Goal: Task Accomplishment & Management: Manage account settings

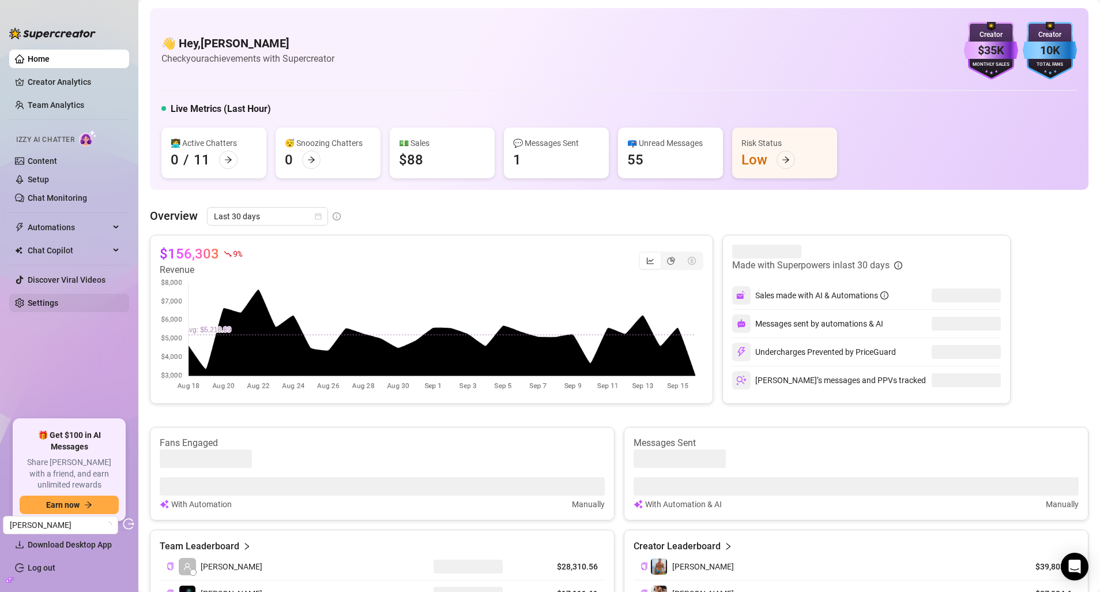
click at [43, 298] on link "Settings" at bounding box center [43, 302] width 31 height 9
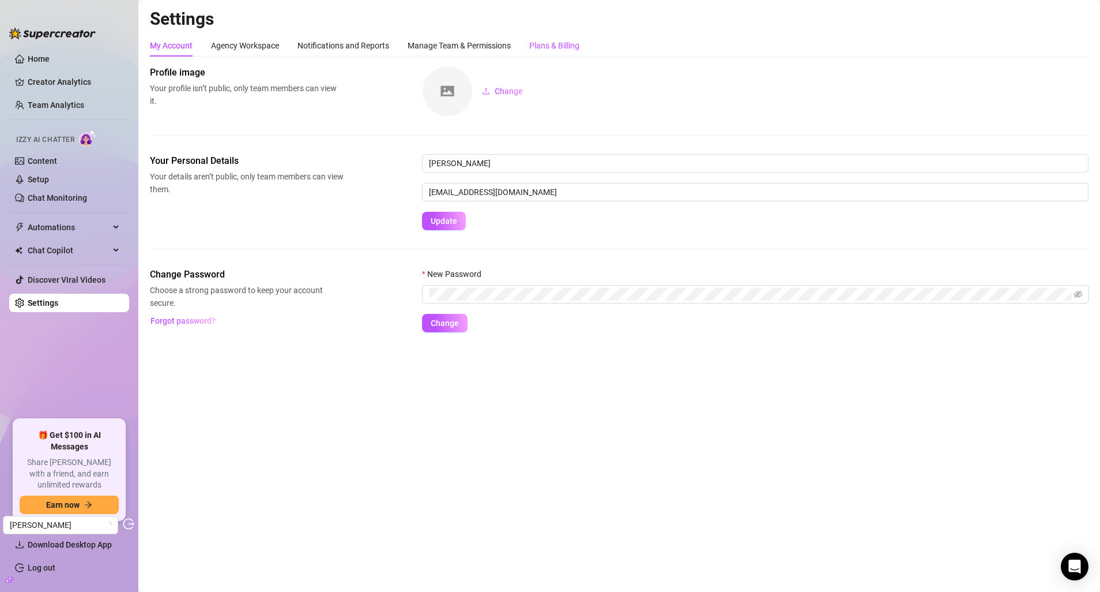
click at [558, 39] on div "Plans & Billing" at bounding box center [554, 45] width 50 height 13
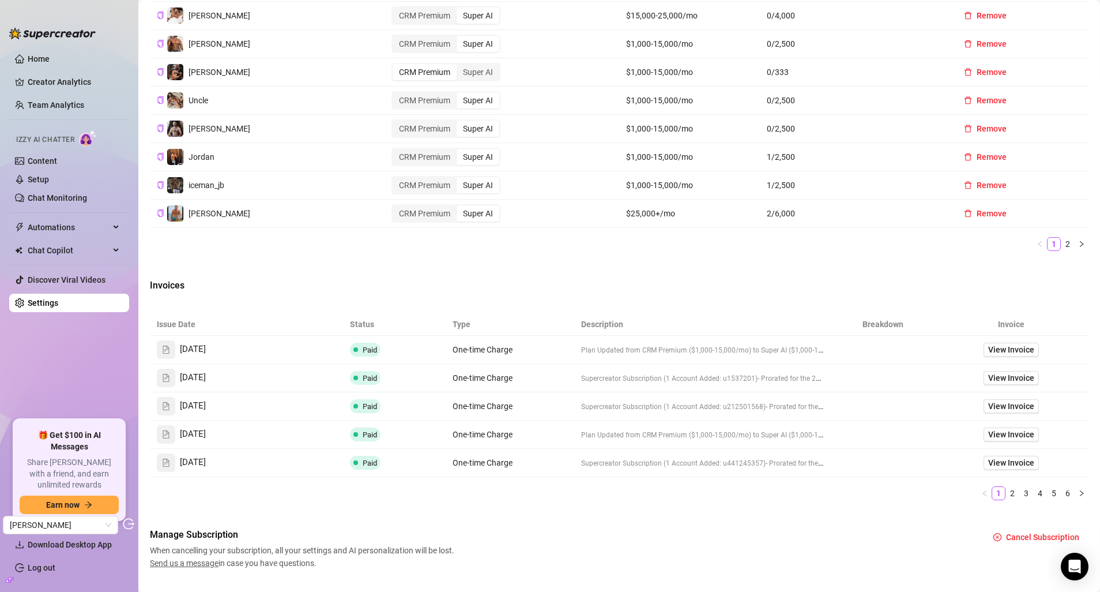
scroll to position [514, 0]
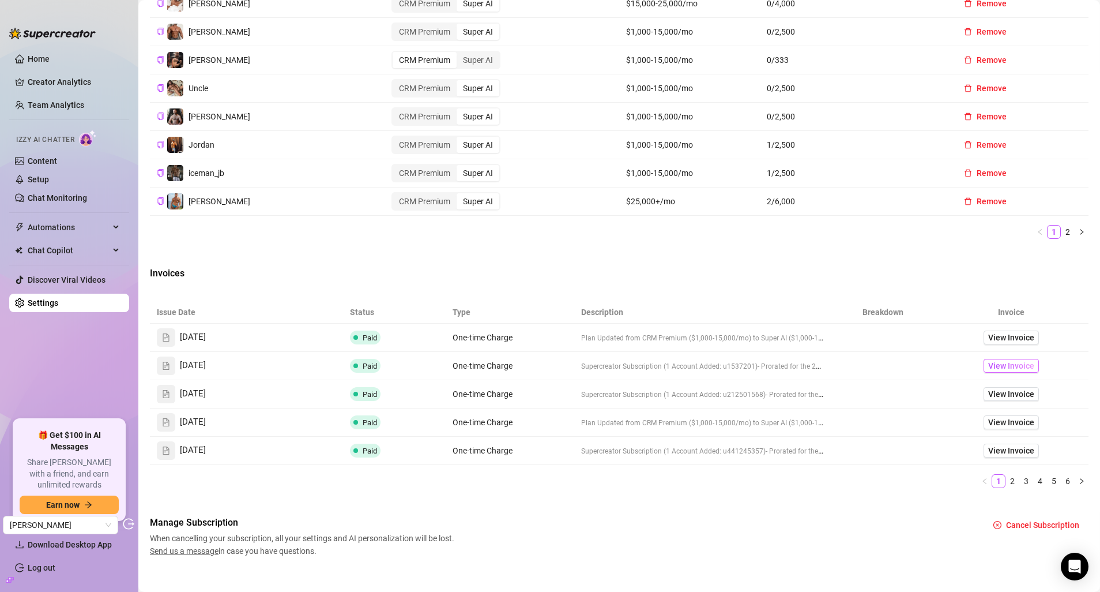
click at [1014, 368] on span "View Invoice" at bounding box center [1011, 365] width 46 height 13
click at [1012, 393] on span "View Invoice" at bounding box center [1011, 393] width 46 height 13
click at [988, 337] on span "View Invoice" at bounding box center [1011, 337] width 46 height 13
click at [988, 364] on span "View Invoice" at bounding box center [1011, 365] width 46 height 13
click at [988, 390] on span "View Invoice" at bounding box center [1011, 393] width 46 height 13
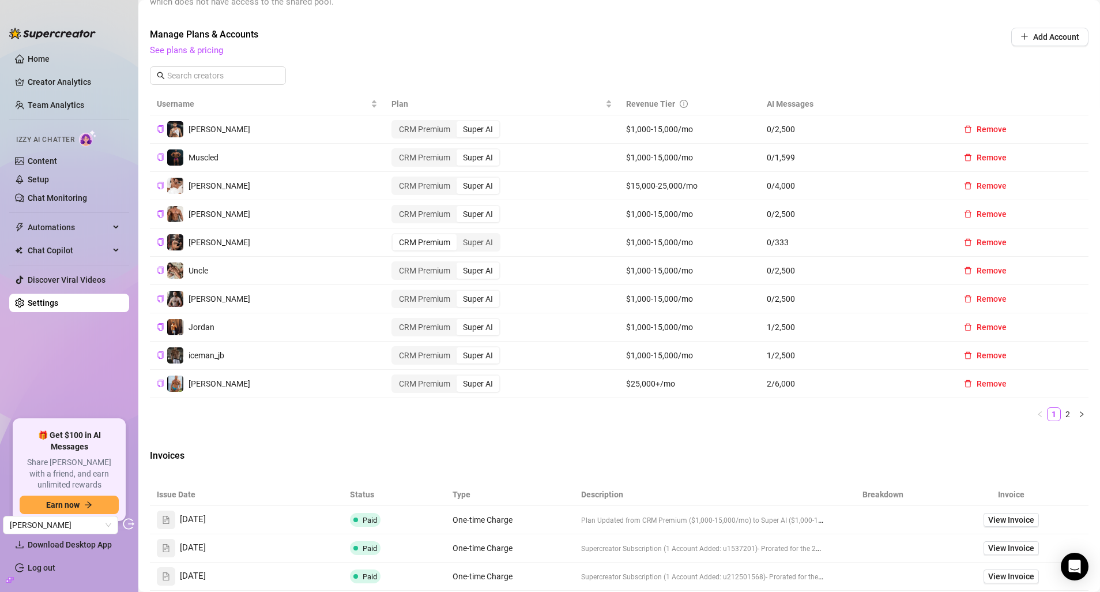
scroll to position [0, 0]
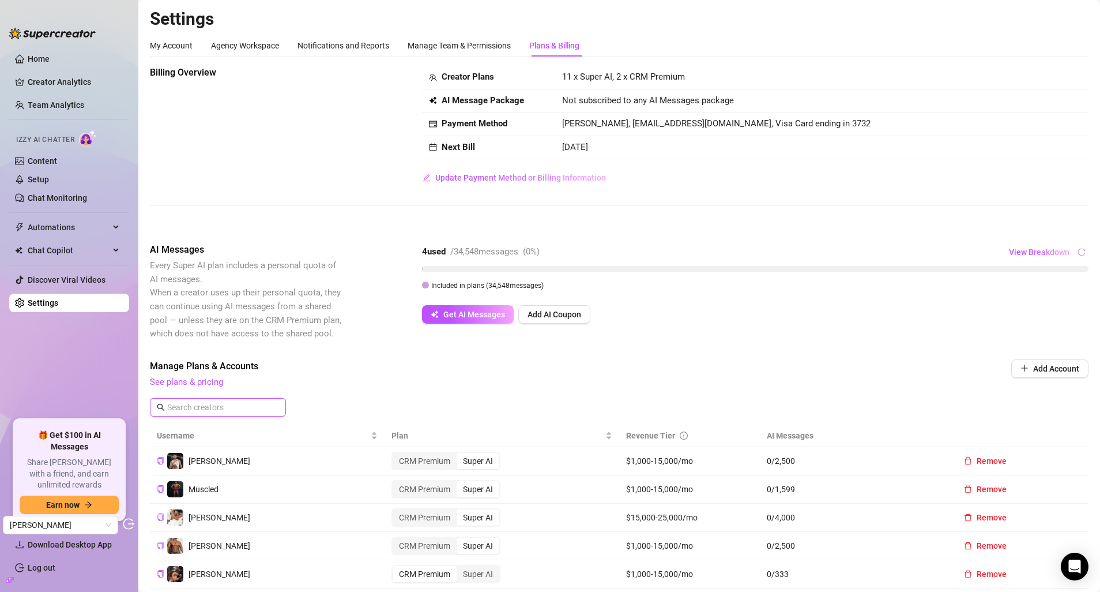
click at [213, 405] on input "text" at bounding box center [218, 407] width 103 height 13
paste input "sanchomuscle"
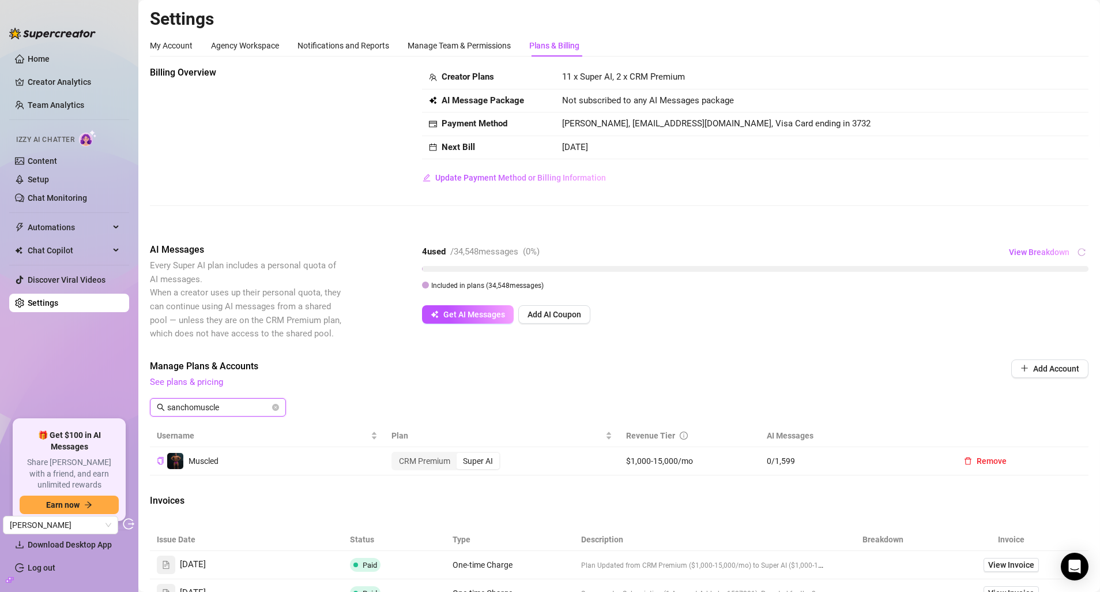
paste input "u1537201"
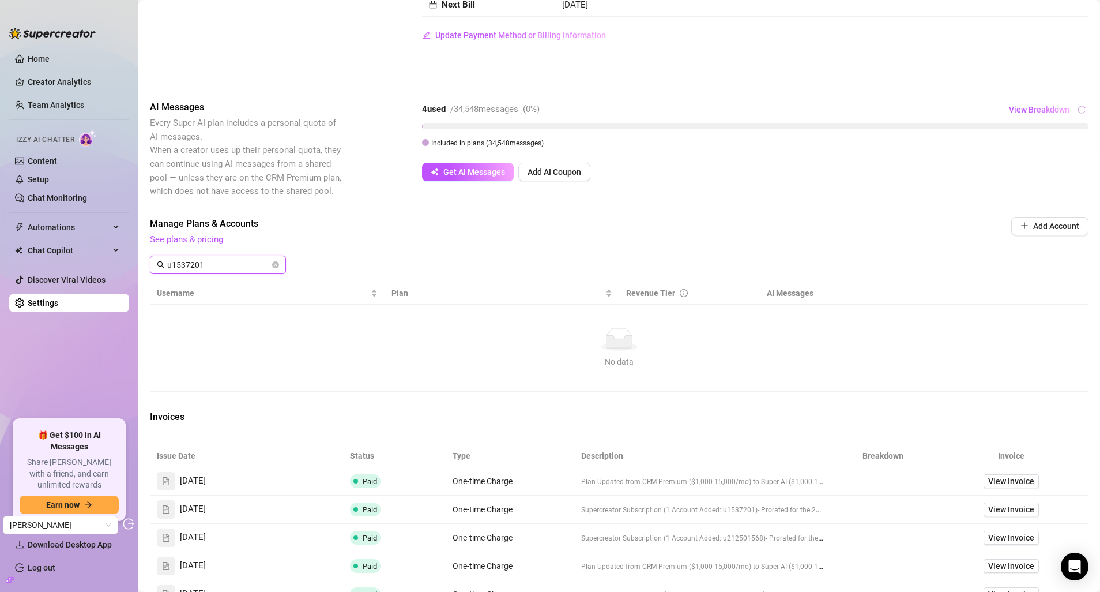
scroll to position [192, 0]
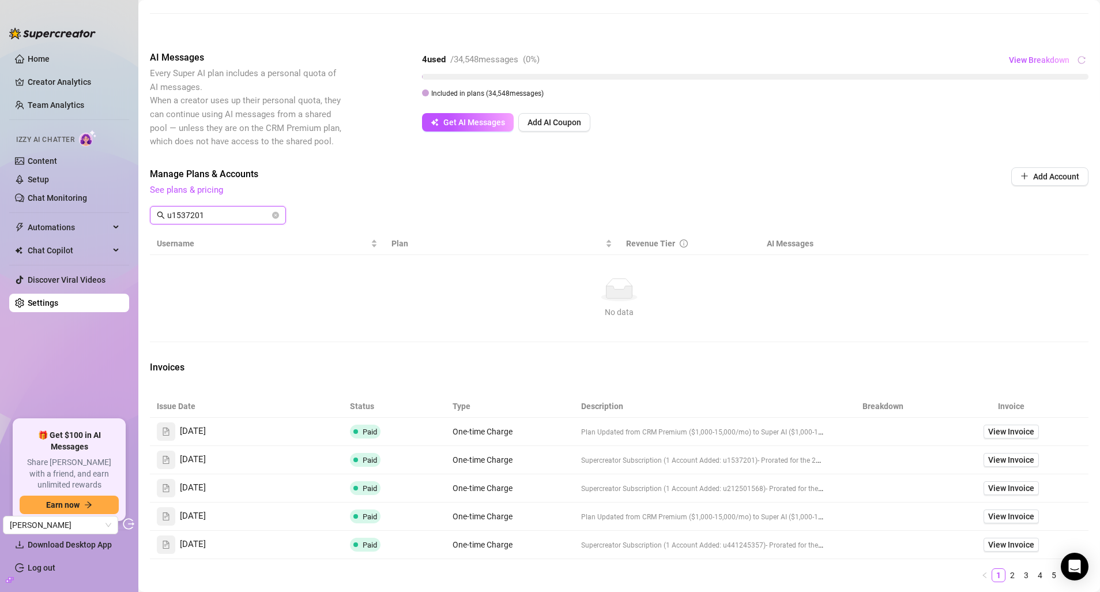
drag, startPoint x: 176, startPoint y: 214, endPoint x: 164, endPoint y: 214, distance: 11.5
click at [164, 214] on span "u1537201" at bounding box center [218, 215] width 136 height 18
click at [170, 217] on input "u1537201" at bounding box center [218, 215] width 103 height 13
drag, startPoint x: 172, startPoint y: 219, endPoint x: 157, endPoint y: 216, distance: 15.2
click at [157, 216] on span "u1537201" at bounding box center [218, 215] width 136 height 18
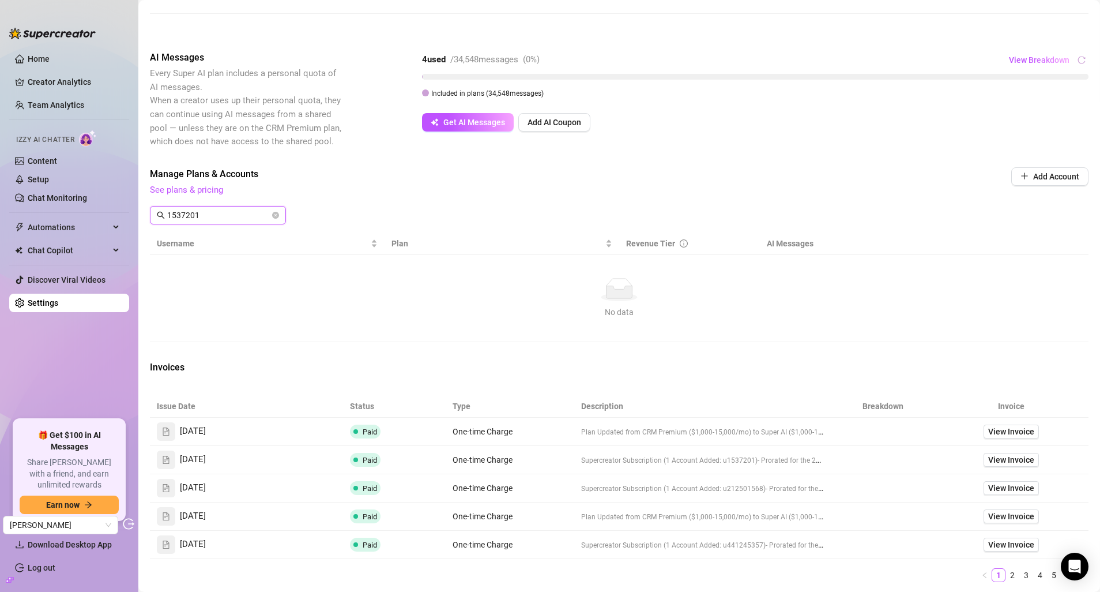
type input "1537201"
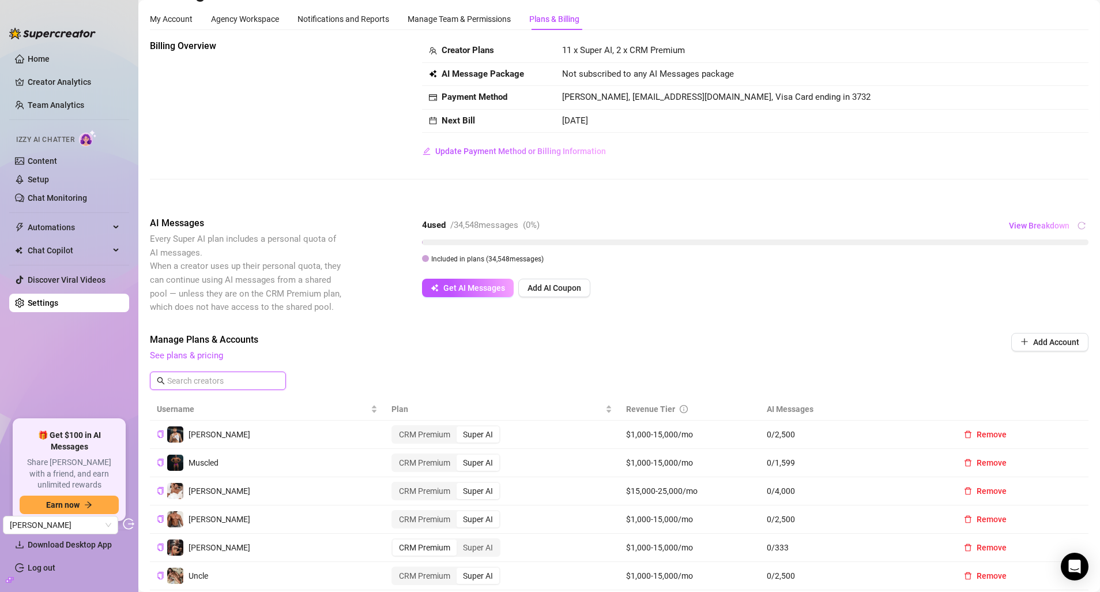
scroll to position [446, 0]
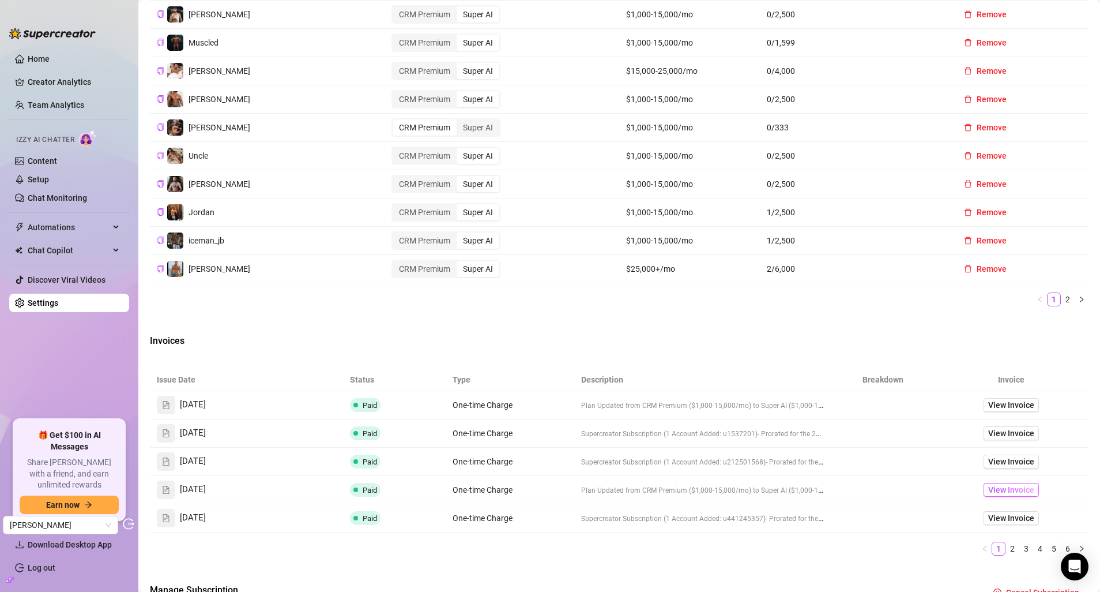
click at [999, 489] on span "View Invoice" at bounding box center [1011, 489] width 46 height 13
click at [1008, 518] on span "View Invoice" at bounding box center [1011, 517] width 46 height 13
click at [53, 86] on link "Creator Analytics" at bounding box center [74, 82] width 92 height 18
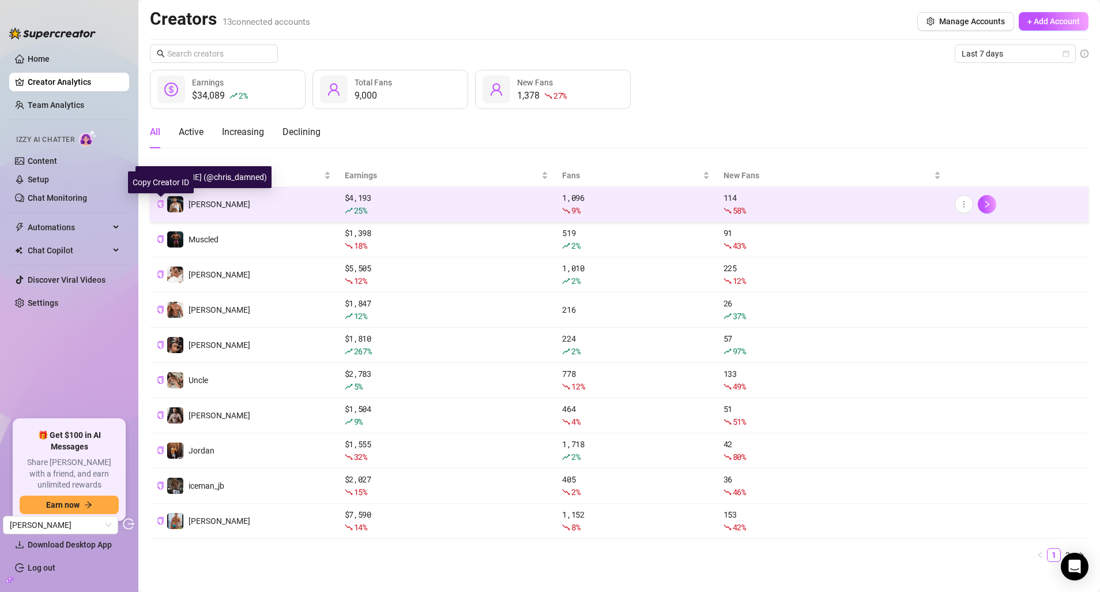
click at [157, 202] on icon "copy" at bounding box center [160, 203] width 7 height 7
click at [204, 47] on input "text" at bounding box center [214, 53] width 95 height 13
paste input "10907871"
type input "10907871"
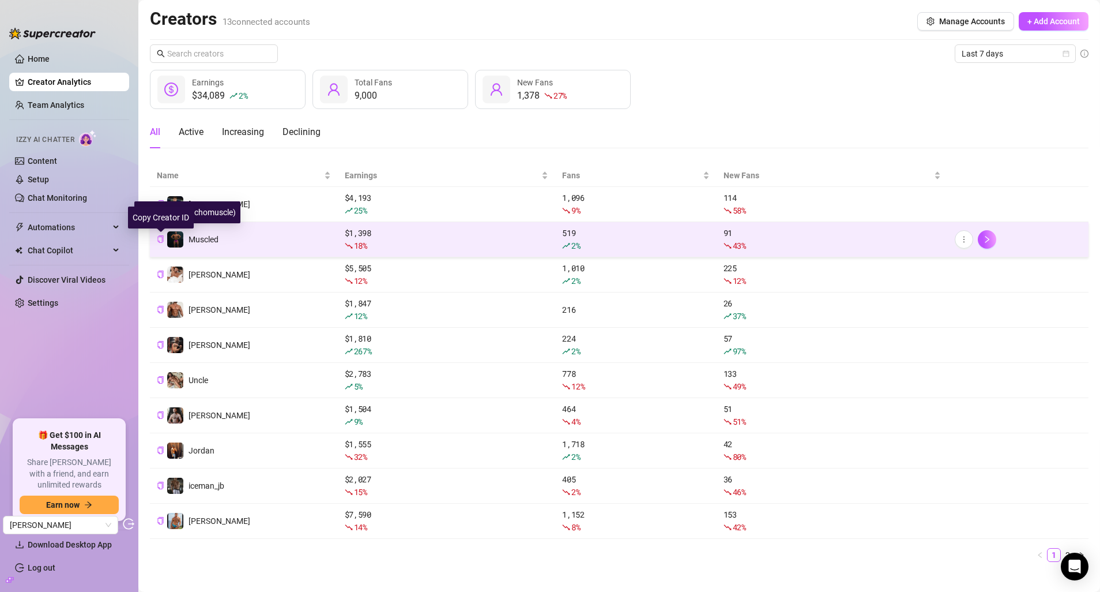
click at [161, 239] on icon "copy" at bounding box center [160, 238] width 7 height 7
click at [210, 56] on input "text" at bounding box center [214, 53] width 95 height 13
paste input "1537201"
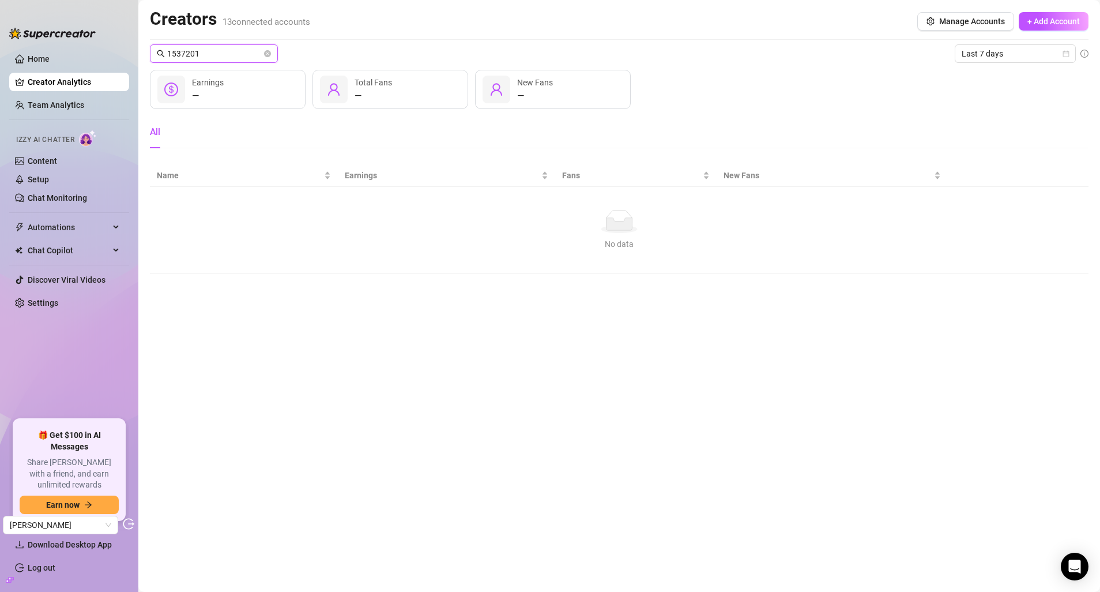
type input "1537201"
click at [240, 55] on input "1537201" at bounding box center [214, 53] width 95 height 13
click at [272, 52] on span "1537201" at bounding box center [214, 53] width 128 height 18
click at [269, 52] on icon "close-circle" at bounding box center [267, 53] width 7 height 7
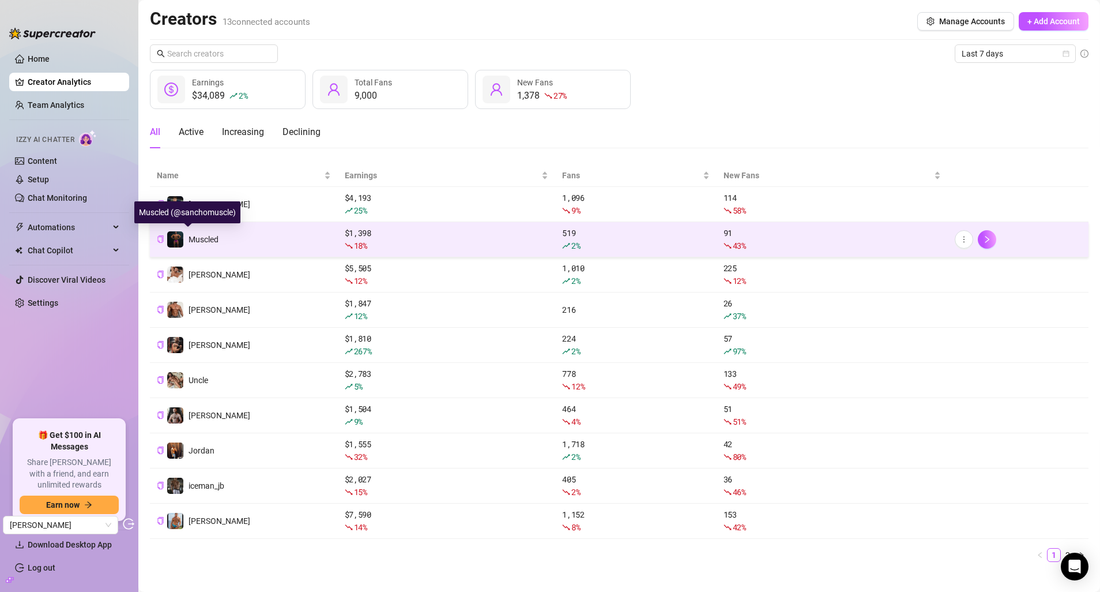
click at [161, 240] on icon "copy" at bounding box center [160, 238] width 7 height 7
click at [202, 57] on input "text" at bounding box center [214, 53] width 95 height 13
paste input "1537201"
type input "1537201"
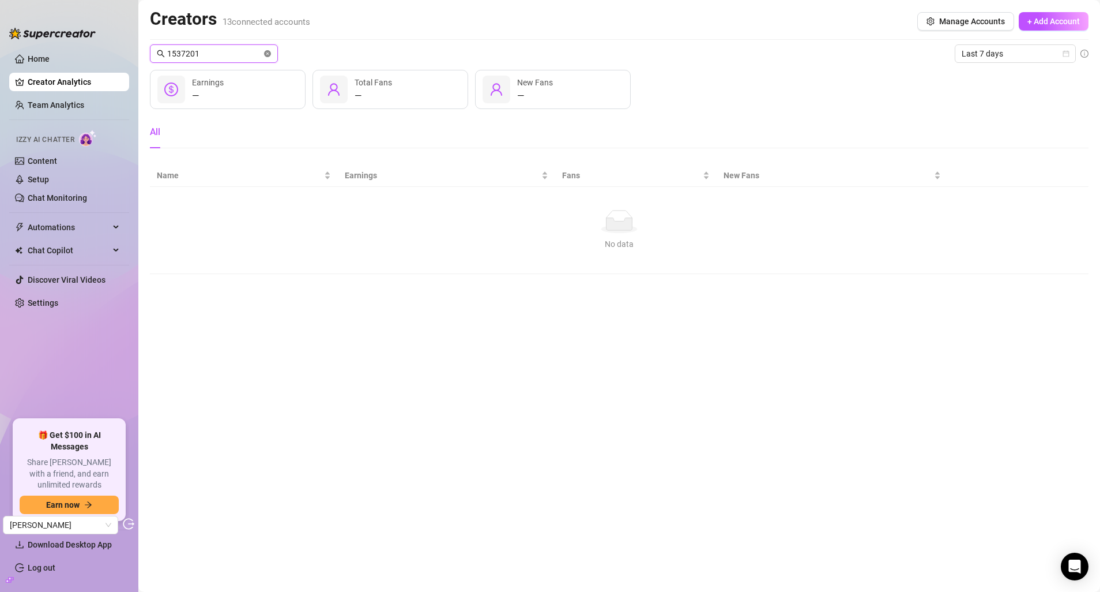
click at [270, 51] on icon "close-circle" at bounding box center [267, 53] width 7 height 7
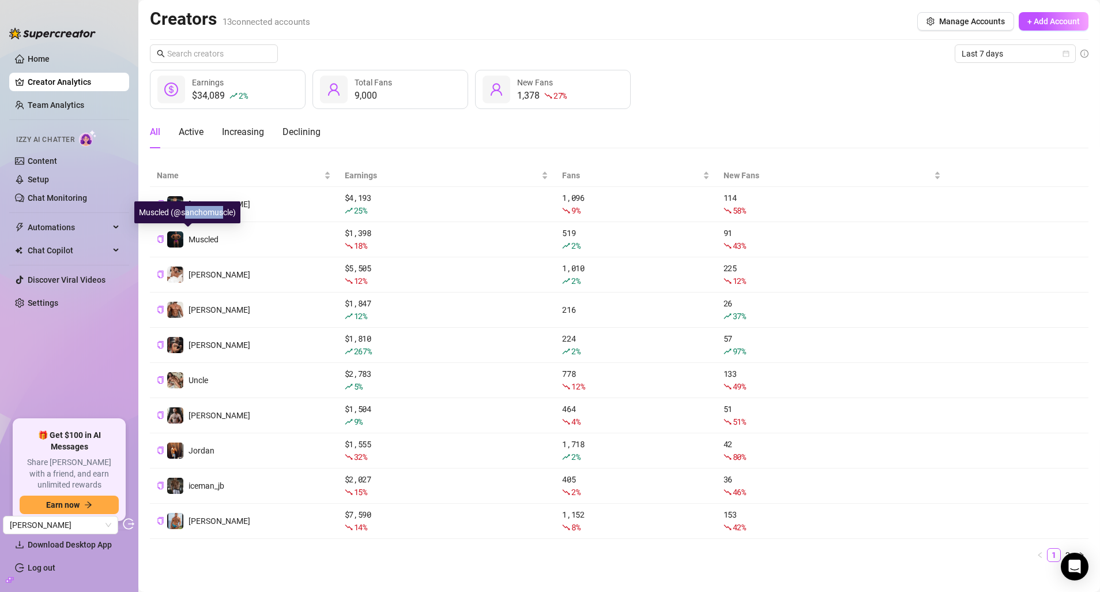
drag, startPoint x: 185, startPoint y: 214, endPoint x: 222, endPoint y: 214, distance: 37.5
click at [222, 214] on div "Muscled (@sanchomuscle)" at bounding box center [187, 212] width 106 height 22
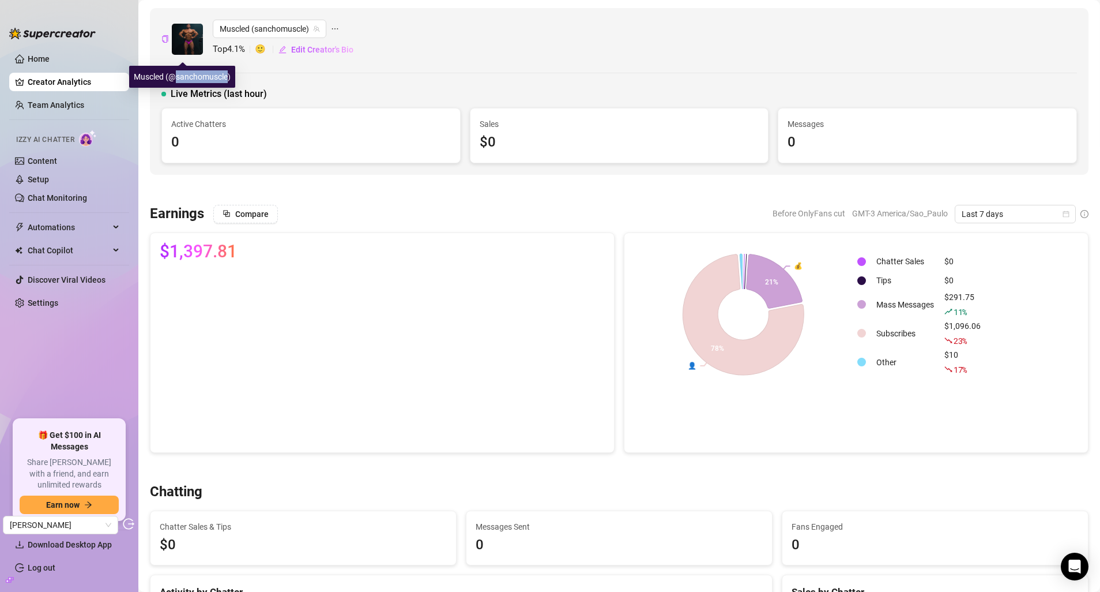
copy div "sanchomuscle"
drag, startPoint x: 178, startPoint y: 77, endPoint x: 228, endPoint y: 82, distance: 49.8
click at [228, 82] on div "Muscled (@sanchomuscle)" at bounding box center [182, 77] width 106 height 22
click at [75, 80] on link "Creator Analytics" at bounding box center [74, 82] width 92 height 18
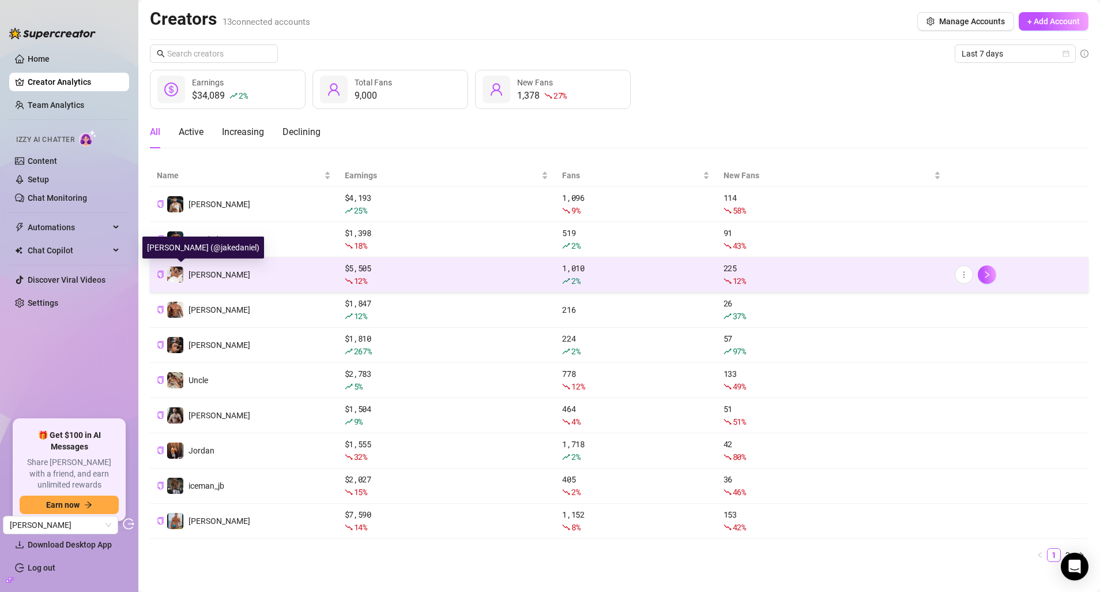
click at [165, 273] on div "Jake" at bounding box center [203, 274] width 93 height 17
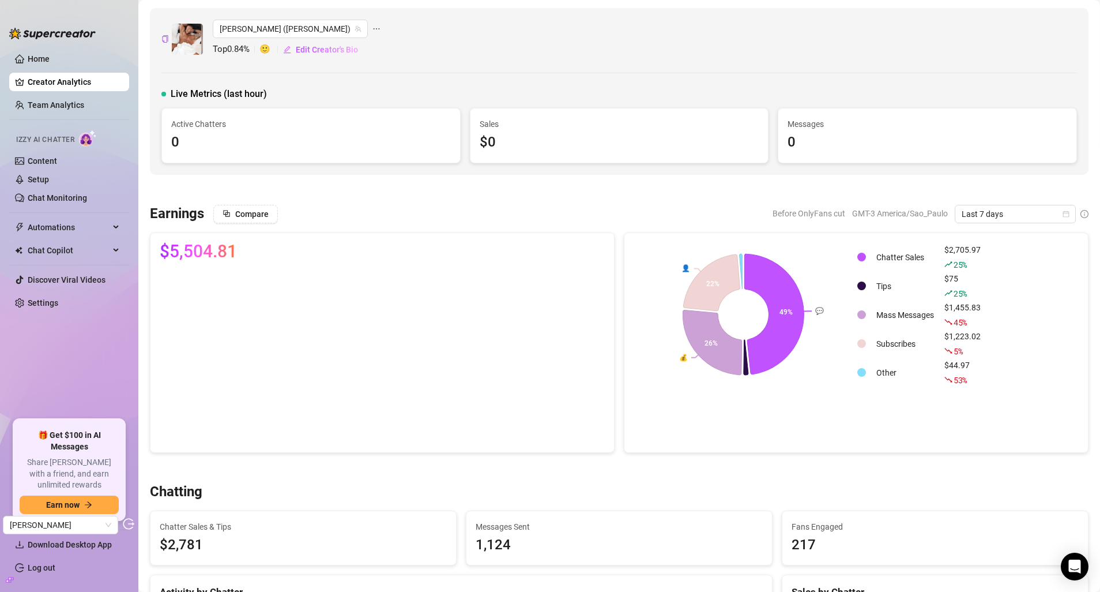
click at [61, 71] on ul "Home Creator Analytics Team Analytics Izzy AI Chatter Content Setup Chat Monito…" at bounding box center [69, 230] width 120 height 370
click at [74, 77] on link "Creator Analytics" at bounding box center [74, 82] width 92 height 18
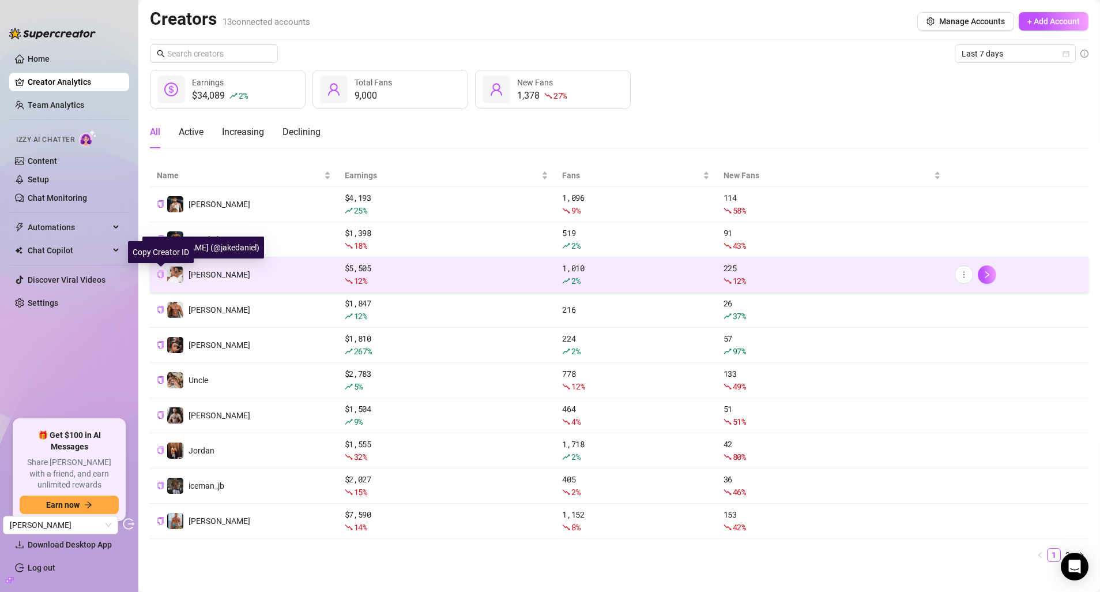
click at [159, 274] on icon "copy" at bounding box center [160, 273] width 7 height 7
click at [199, 55] on input "text" at bounding box center [214, 53] width 95 height 13
paste input "1639497"
type input "1639497"
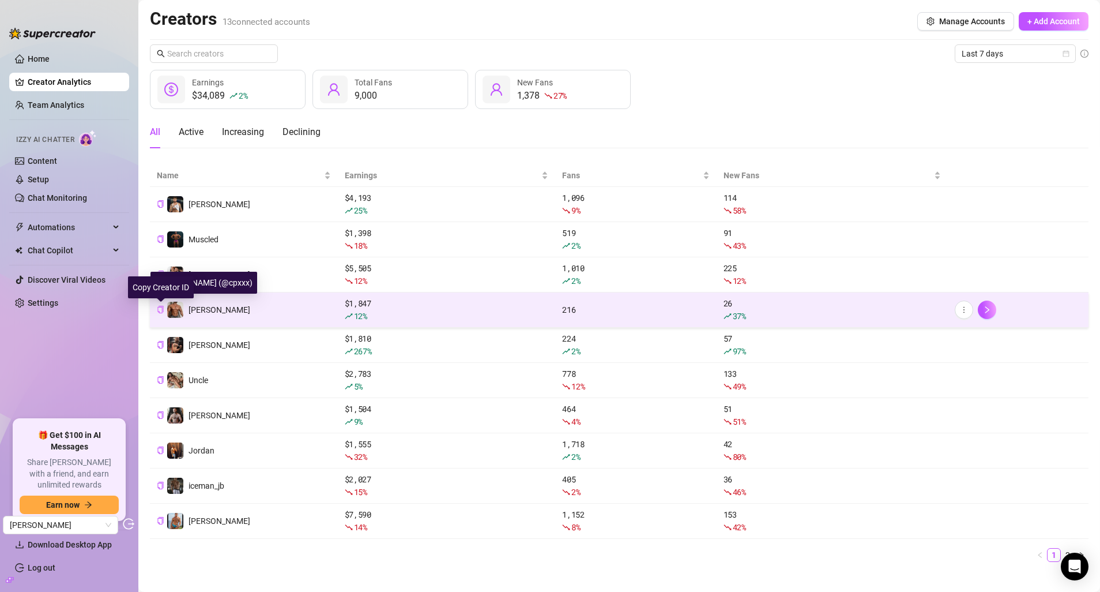
click at [162, 307] on icon "copy" at bounding box center [160, 309] width 7 height 7
click at [216, 54] on input "text" at bounding box center [214, 53] width 95 height 13
paste input "16605914"
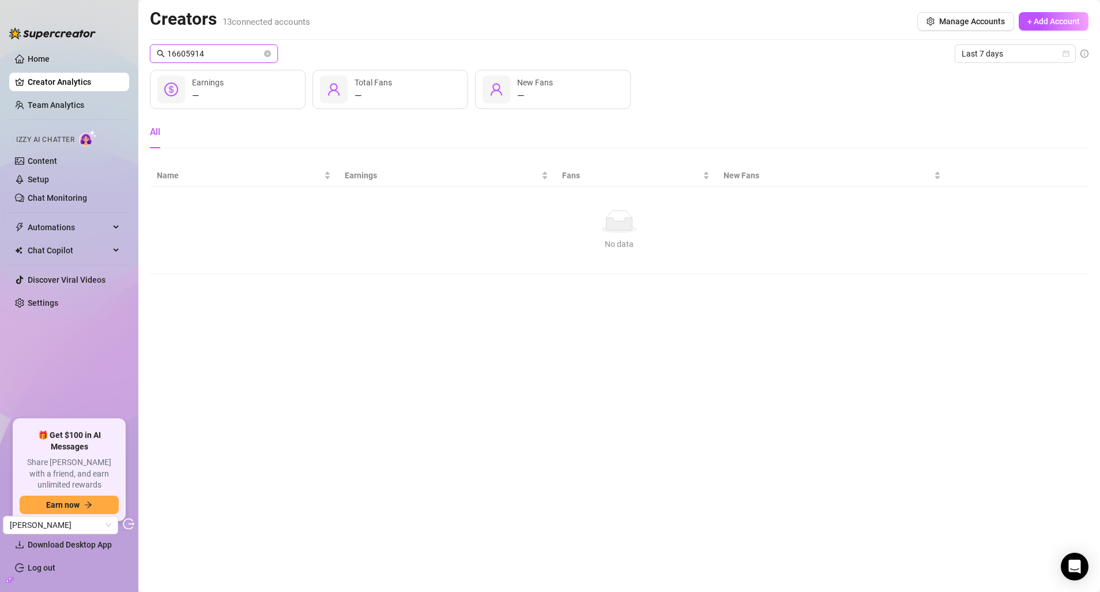
type input "16605914"
click at [263, 52] on span "16605914" at bounding box center [214, 53] width 128 height 18
click at [266, 55] on icon "close-circle" at bounding box center [267, 53] width 7 height 7
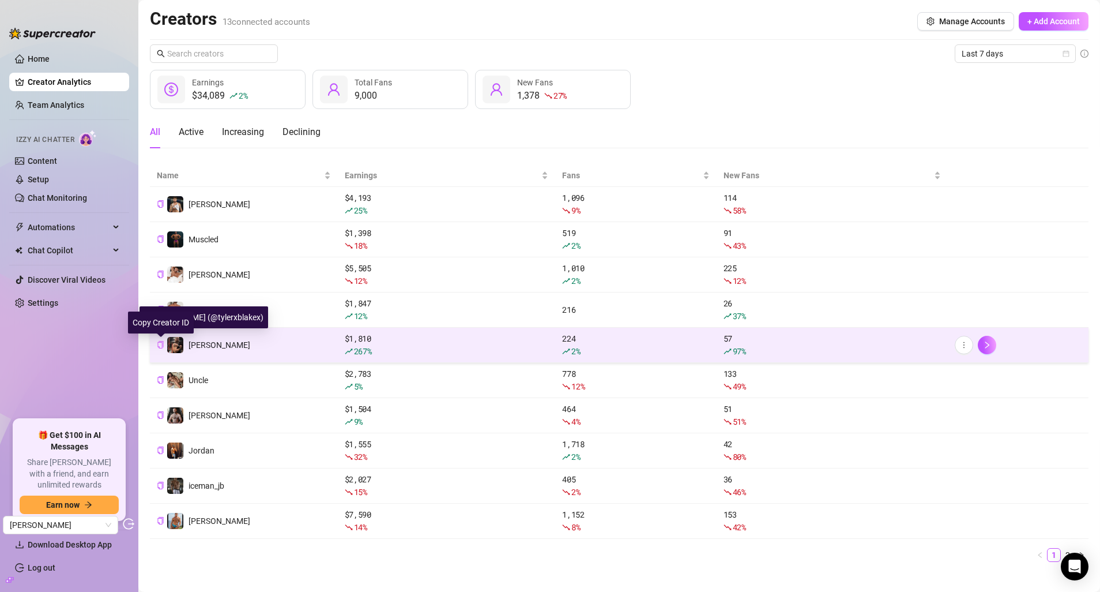
click at [159, 345] on icon "copy" at bounding box center [160, 344] width 7 height 7
click at [207, 58] on input "text" at bounding box center [214, 53] width 95 height 13
paste input "212501568"
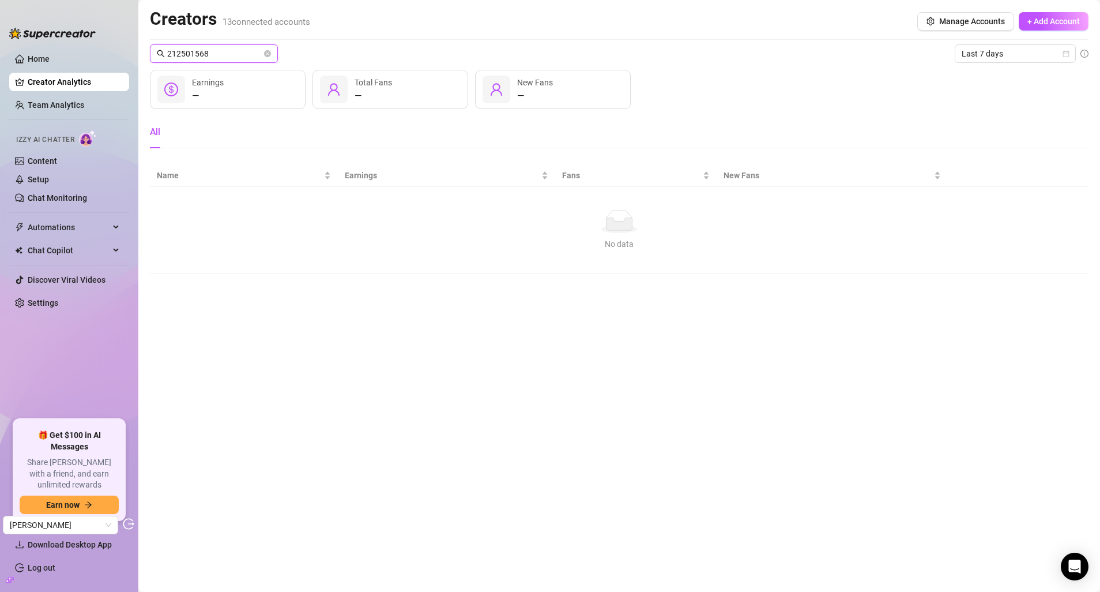
click at [232, 49] on input "212501568" at bounding box center [214, 53] width 95 height 13
paste input "tylerxblakex"
type input "tylerxblakex"
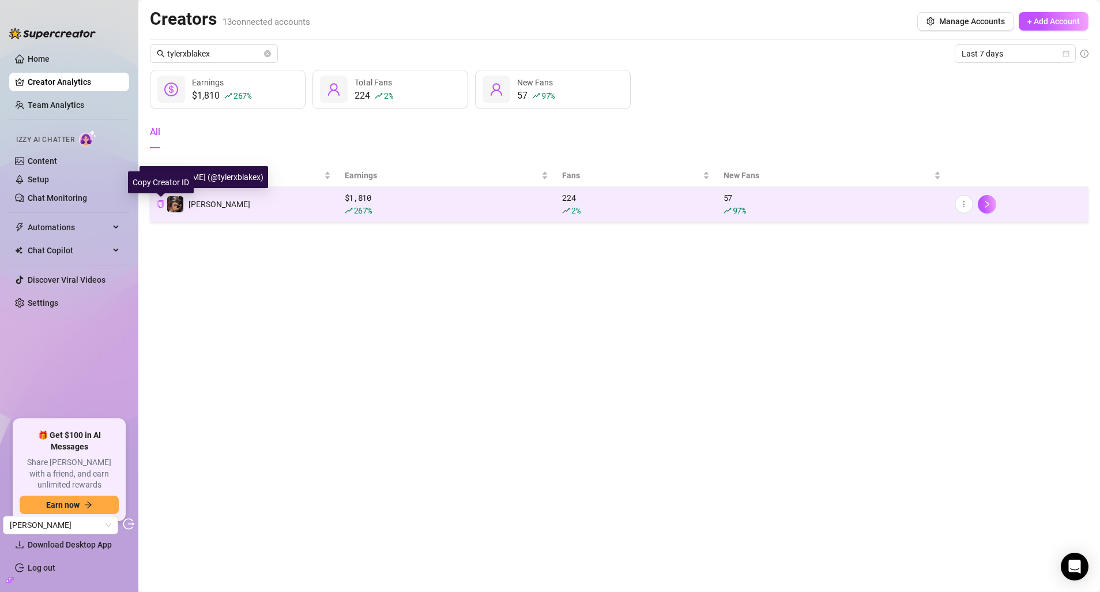
click at [162, 201] on icon "copy" at bounding box center [160, 203] width 7 height 7
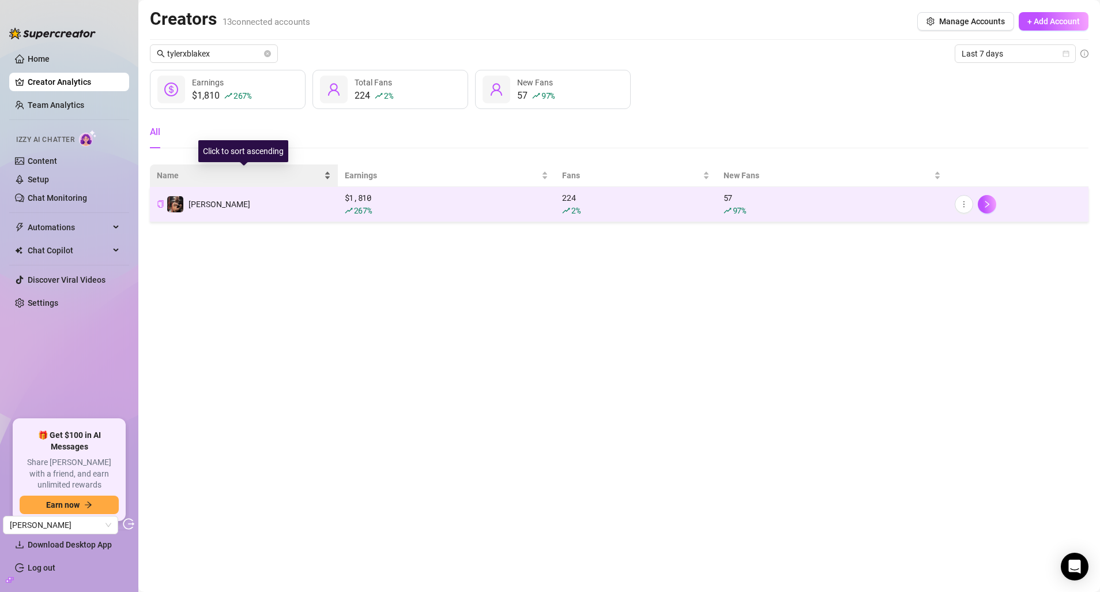
drag, startPoint x: 175, startPoint y: 175, endPoint x: 212, endPoint y: 178, distance: 37.6
click at [224, 177] on body "Home Creator Analytics Team Analytics Izzy AI Chatter Content Setup Chat Monito…" at bounding box center [550, 296] width 1100 height 592
copy div "tylerxblakex"
drag, startPoint x: 175, startPoint y: 176, endPoint x: 216, endPoint y: 176, distance: 40.9
click at [216, 176] on div "Tyler (@tylerxblakex)" at bounding box center [204, 177] width 129 height 22
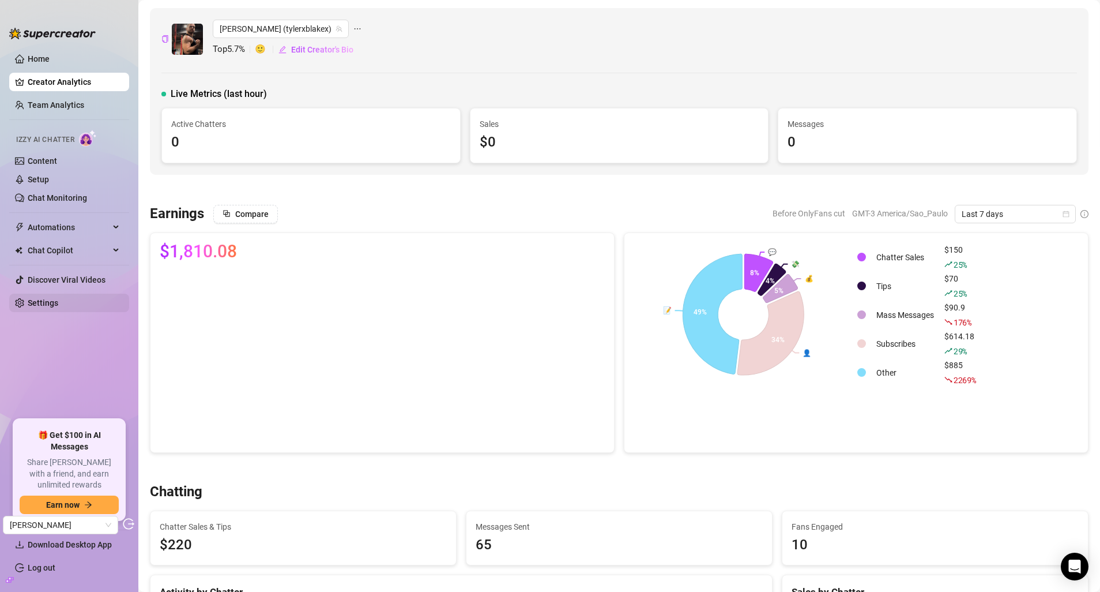
click at [58, 303] on link "Settings" at bounding box center [43, 302] width 31 height 9
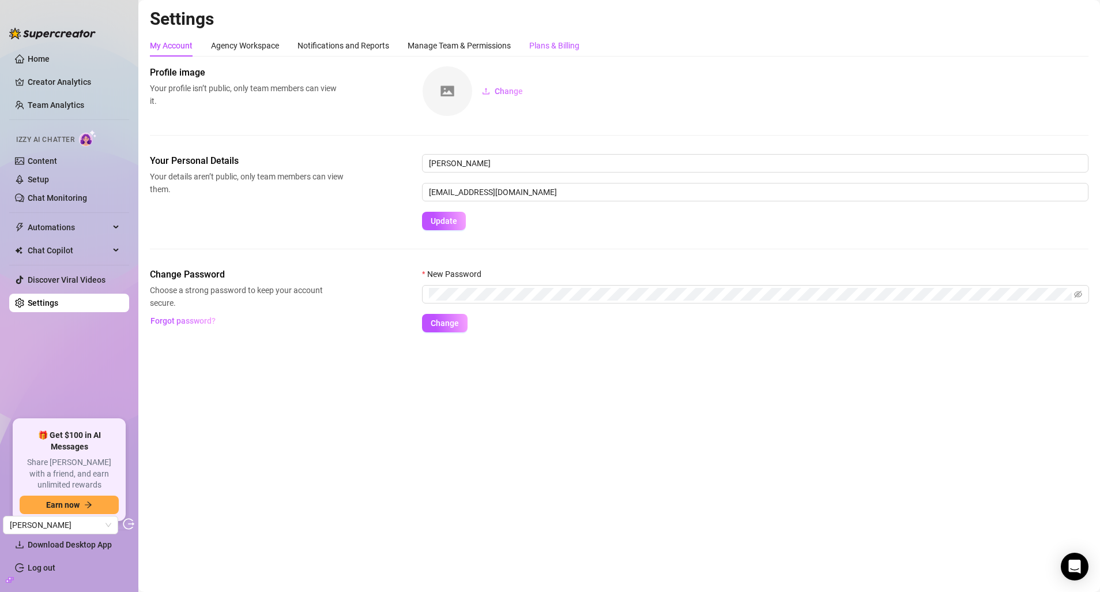
click at [552, 42] on div "Plans & Billing" at bounding box center [554, 45] width 50 height 13
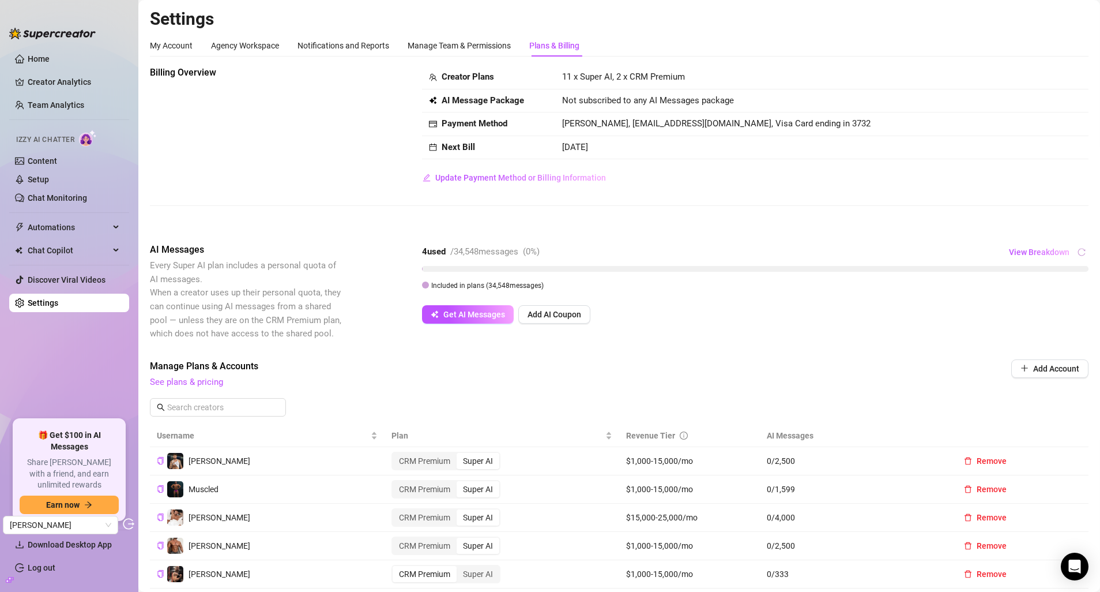
scroll to position [61, 0]
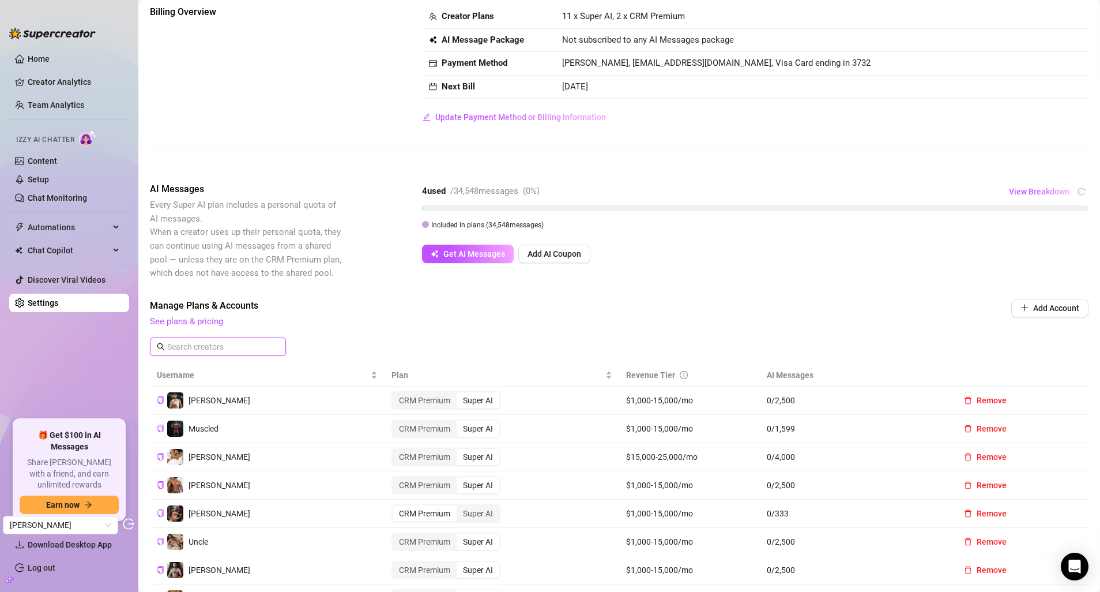
click at [208, 345] on input "text" at bounding box center [218, 346] width 103 height 13
paste input "mistaunpredictable"
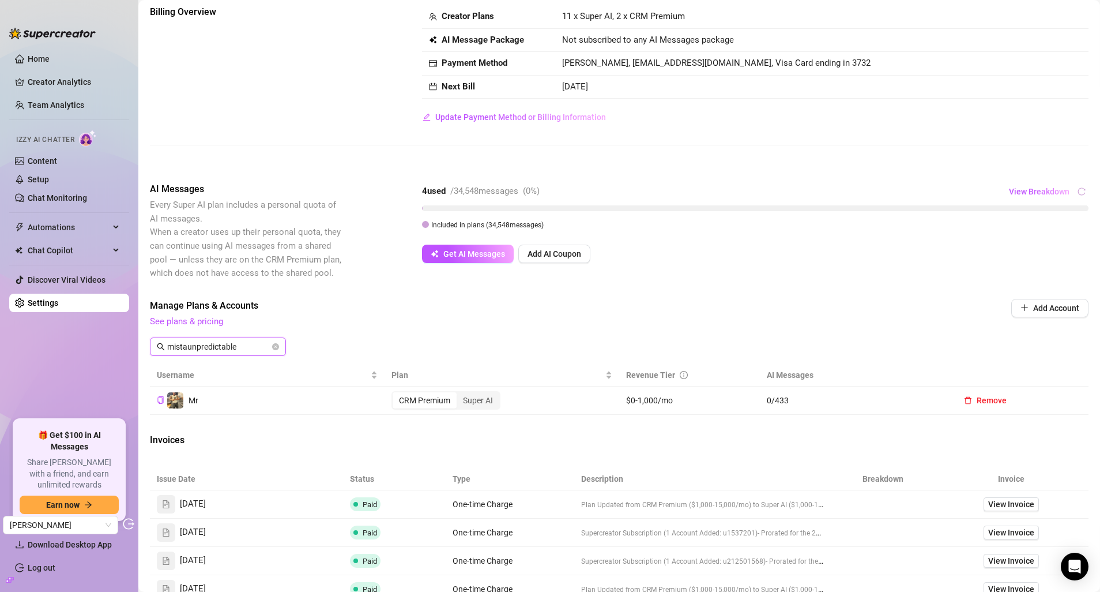
type input "mistaunpredictable"
click at [272, 351] on span at bounding box center [275, 346] width 7 height 13
click at [272, 349] on icon "close-circle" at bounding box center [275, 346] width 7 height 7
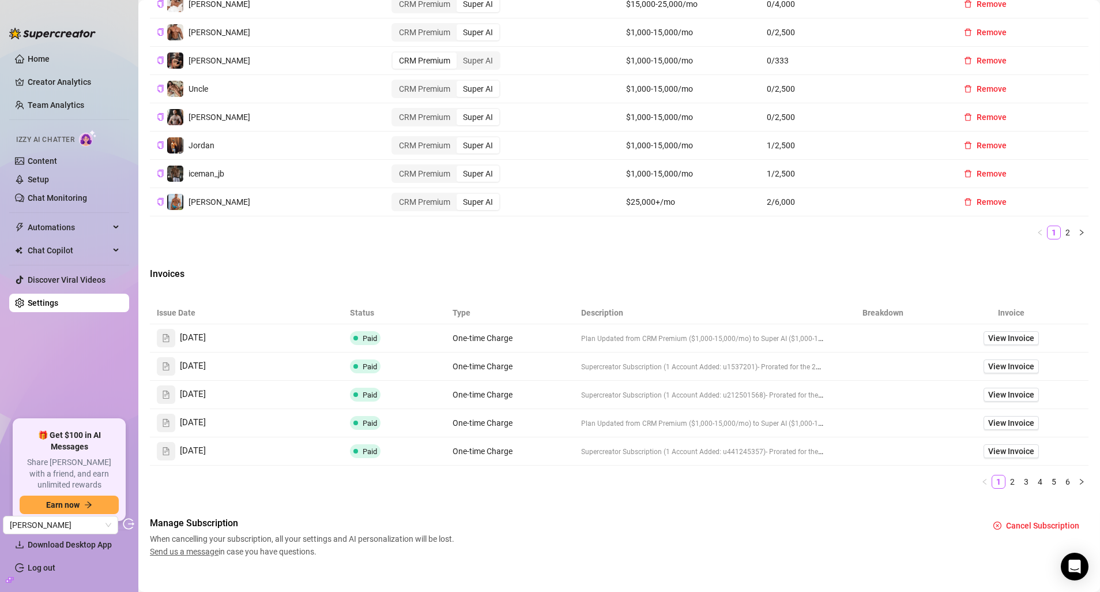
scroll to position [525, 0]
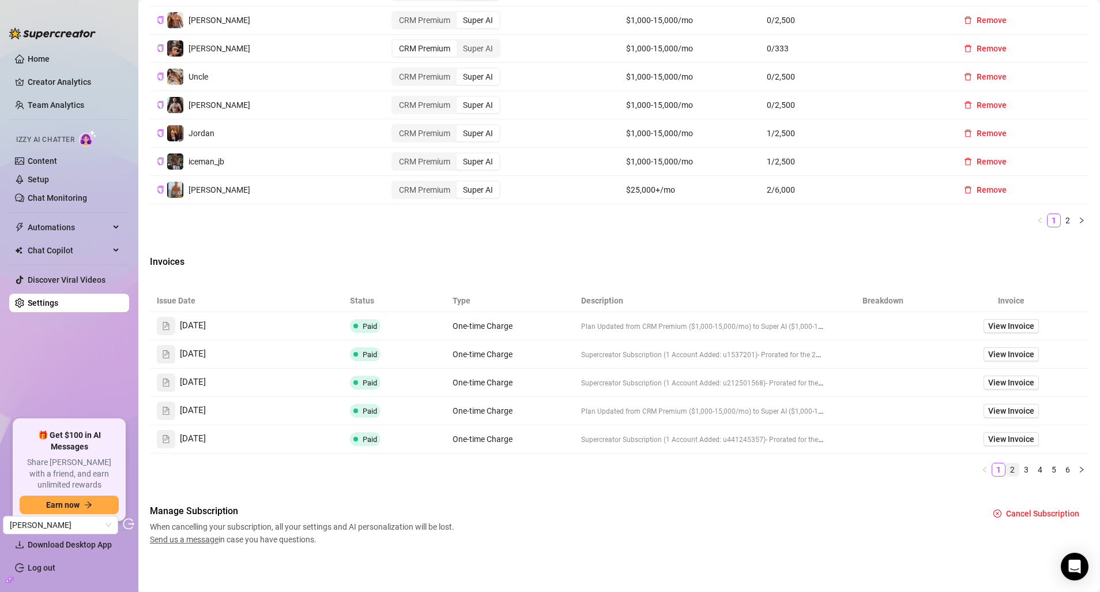
click at [1006, 469] on link "2" at bounding box center [1012, 469] width 13 height 13
click at [992, 470] on link "1" at bounding box center [998, 469] width 13 height 13
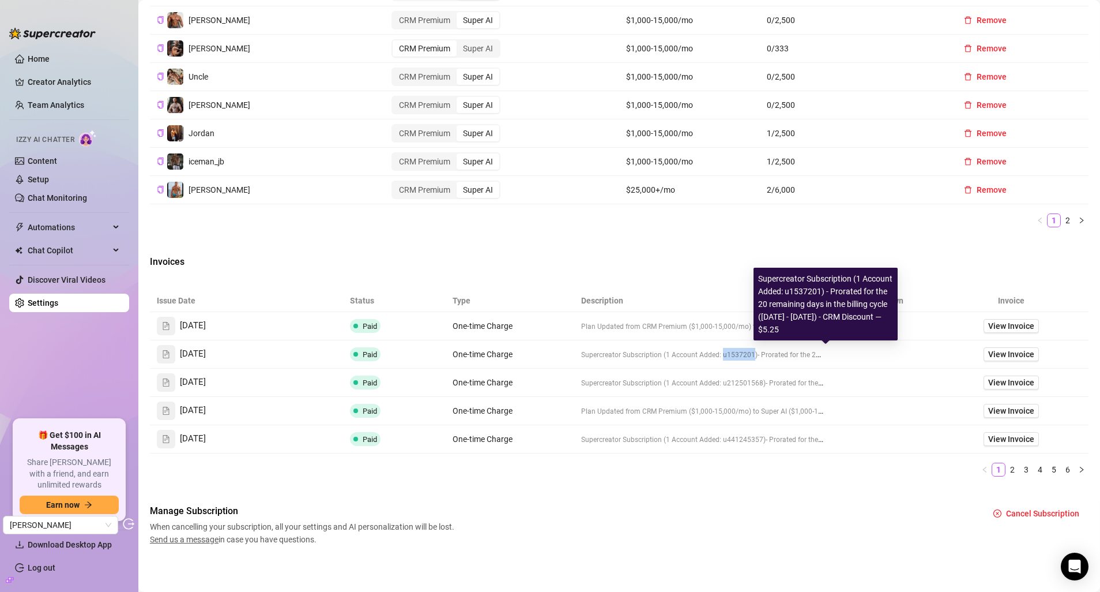
drag, startPoint x: 716, startPoint y: 354, endPoint x: 747, endPoint y: 355, distance: 31.7
click at [747, 355] on span "Supercreator Subscription (1 Account Added: u1537201)" at bounding box center [669, 355] width 176 height 8
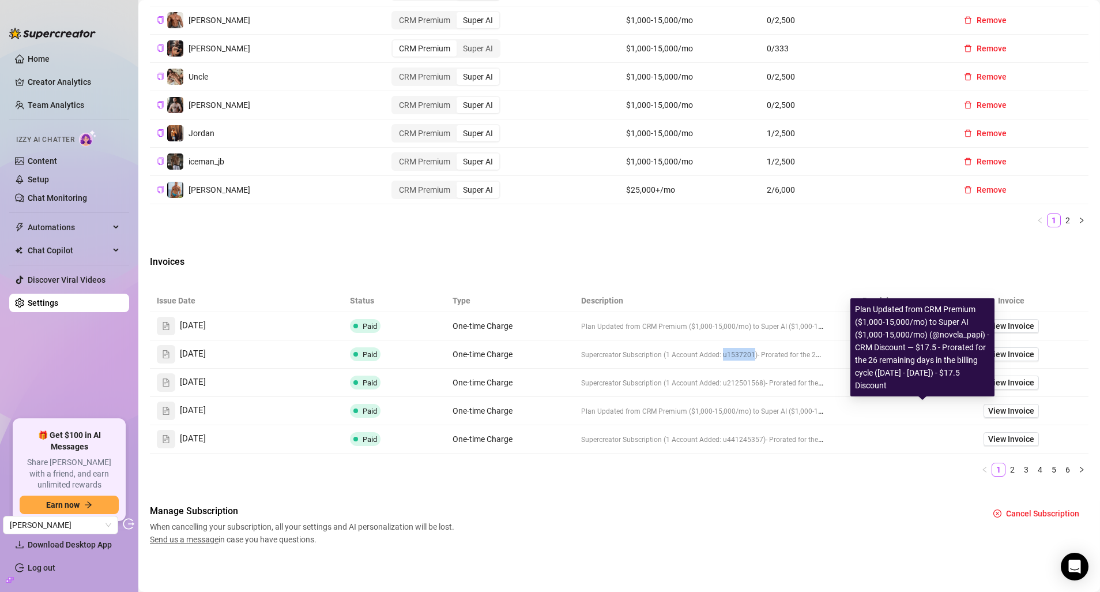
copy span "u1537201"
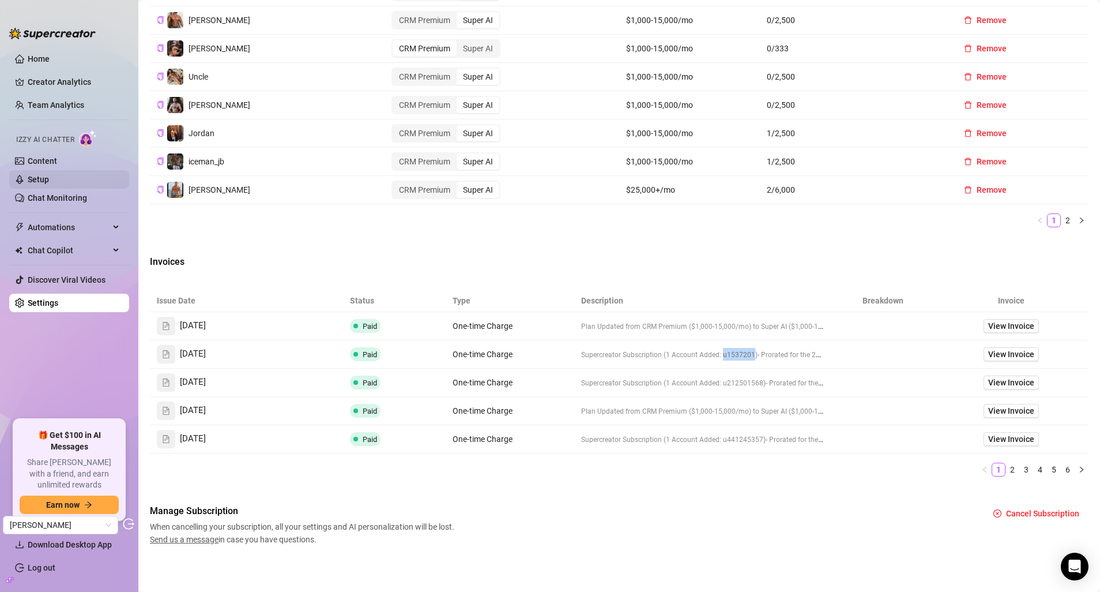
click at [48, 182] on link "Setup" at bounding box center [38, 179] width 21 height 9
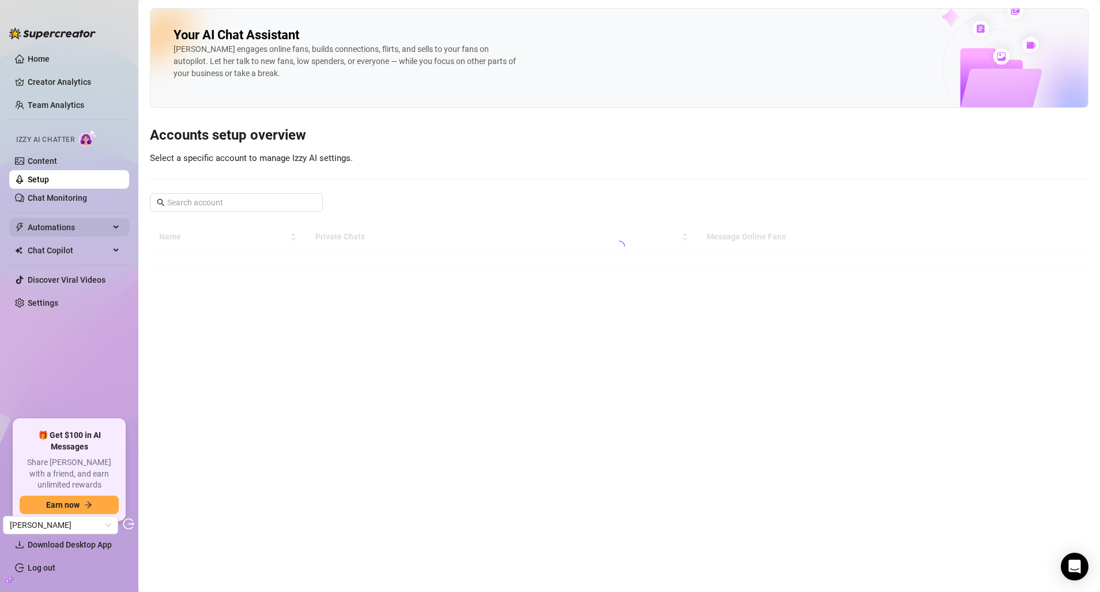
click at [70, 229] on span "Automations" at bounding box center [69, 227] width 82 height 18
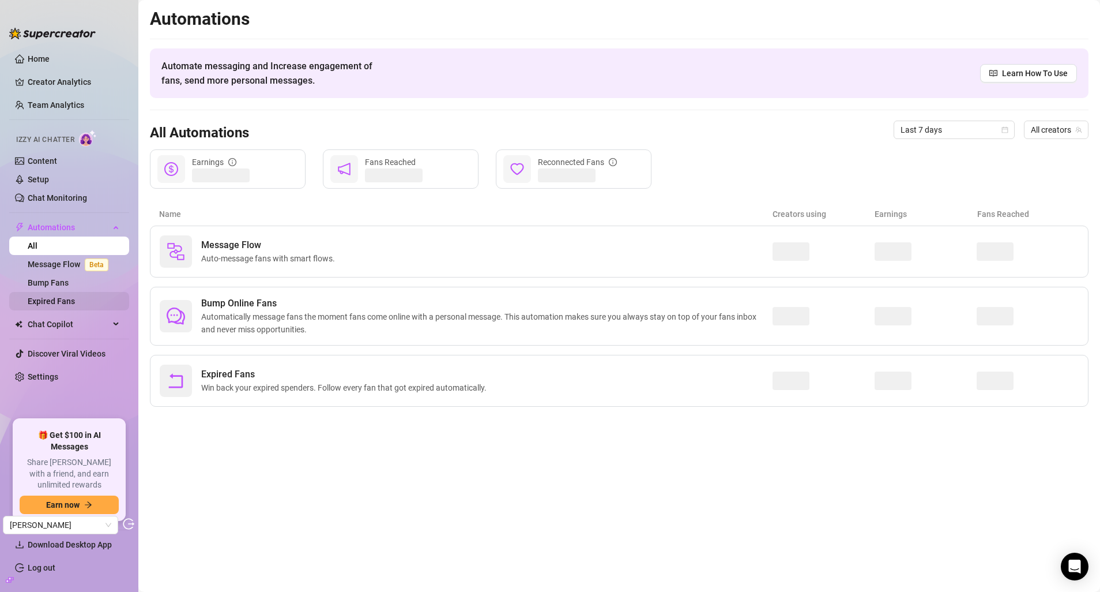
click at [58, 302] on link "Expired Fans" at bounding box center [51, 300] width 47 height 9
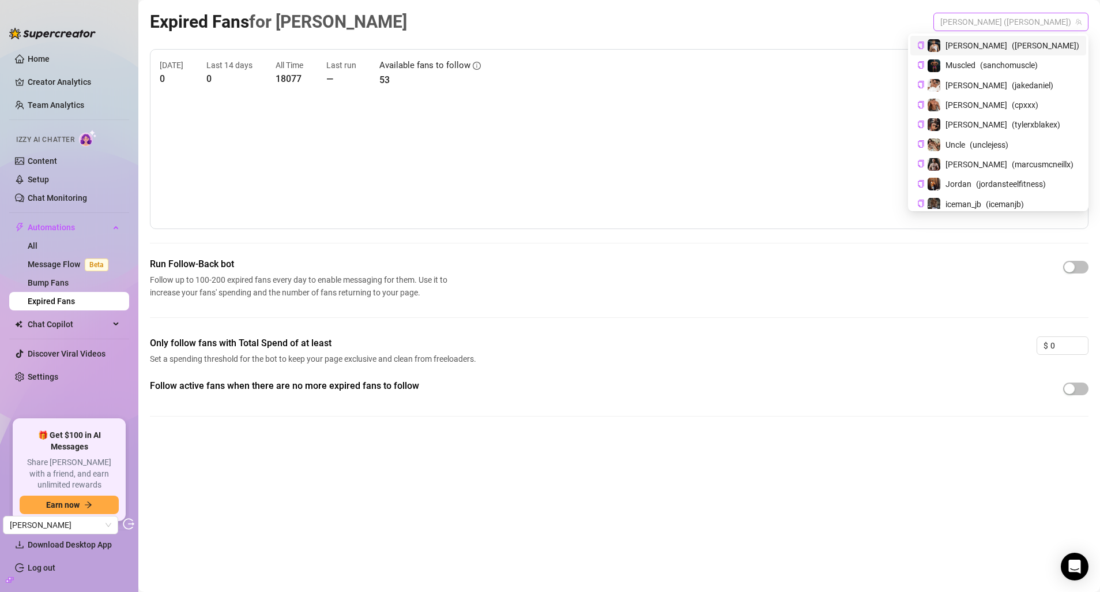
click at [1012, 24] on span "Chris (chris_damned)" at bounding box center [1010, 21] width 141 height 17
click at [1014, 69] on span "( sanchomuscle )" at bounding box center [1009, 65] width 58 height 13
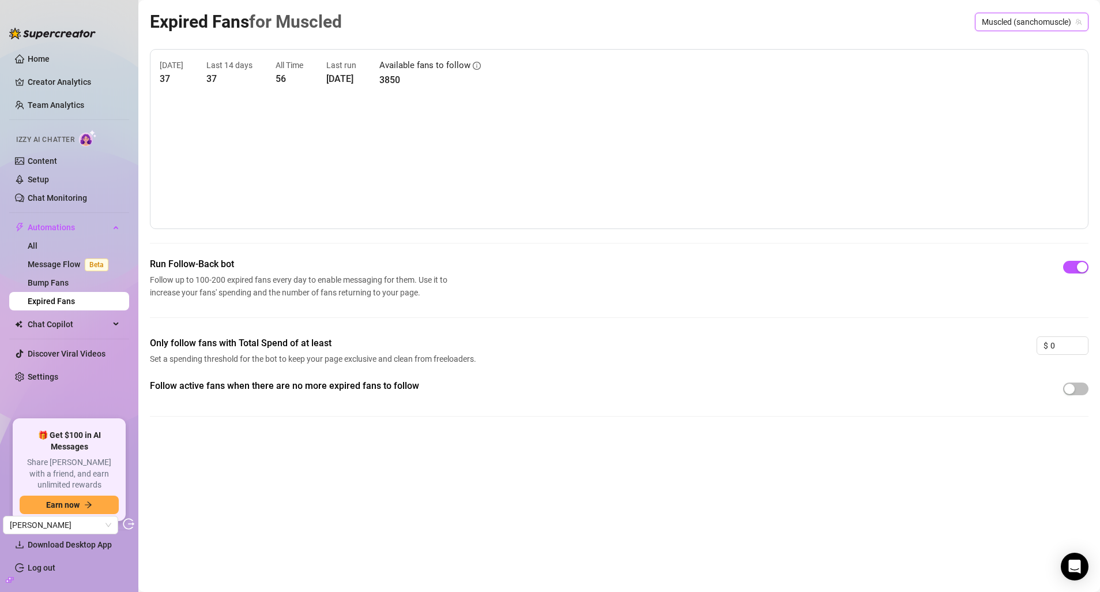
click at [1001, 22] on span "Muscled (sanchomuscle)" at bounding box center [1032, 21] width 100 height 17
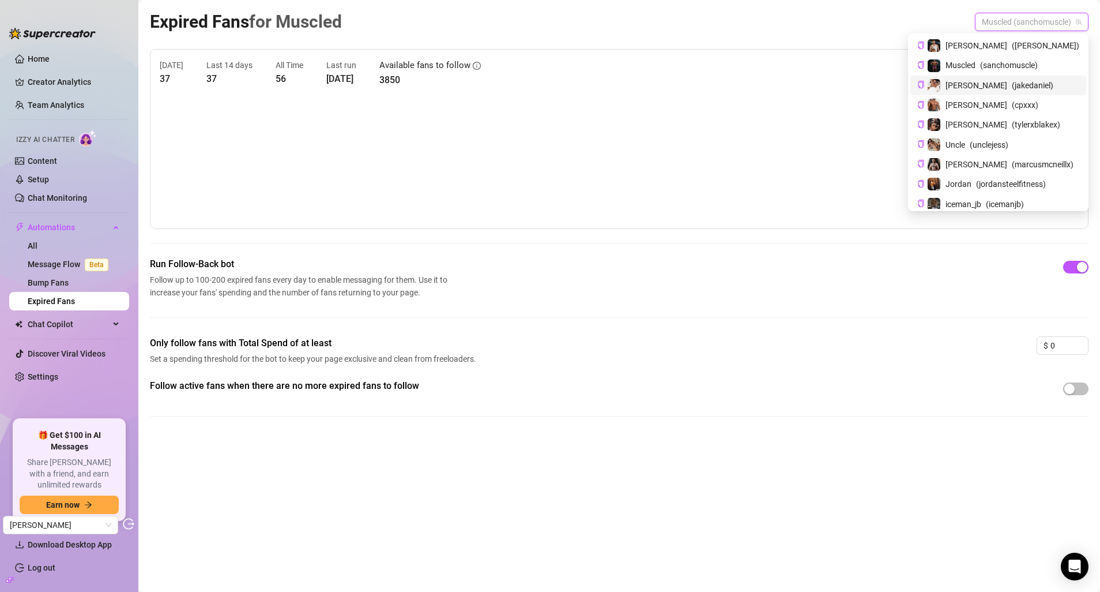
click at [1012, 86] on span "( jakedaniel )" at bounding box center [1033, 85] width 42 height 13
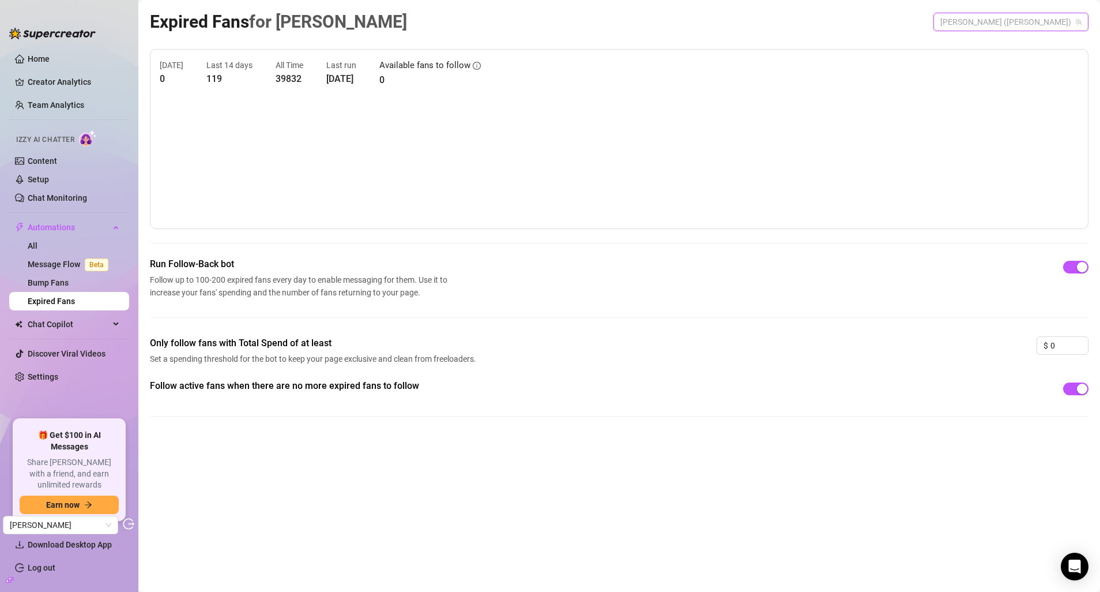
click at [1012, 22] on span "Jake (jakedaniel)" at bounding box center [1010, 21] width 141 height 17
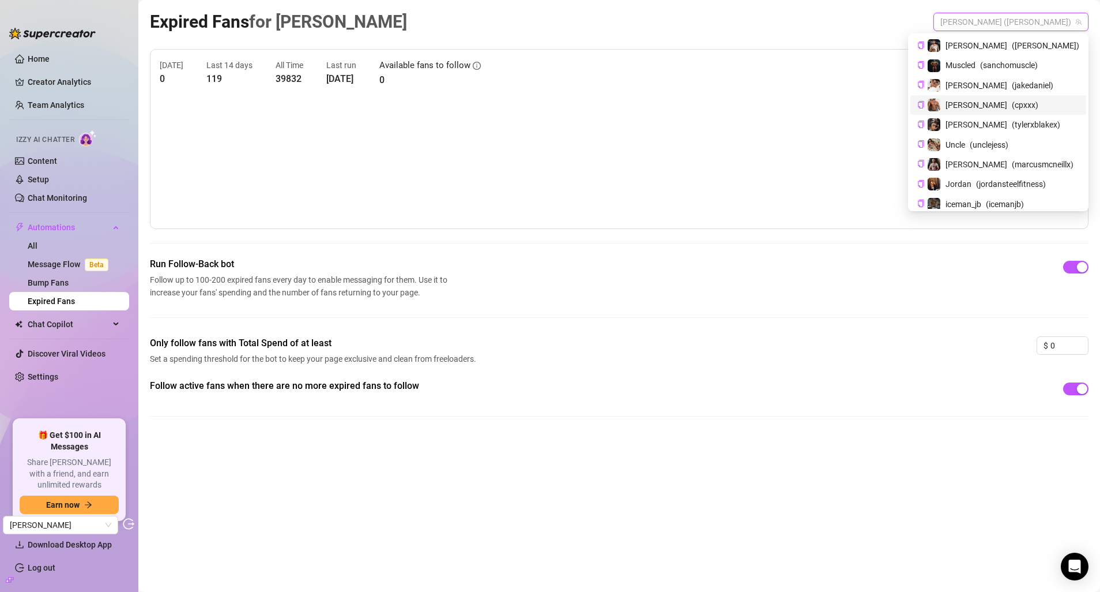
click at [1015, 102] on span "( cpxxx )" at bounding box center [1025, 105] width 27 height 13
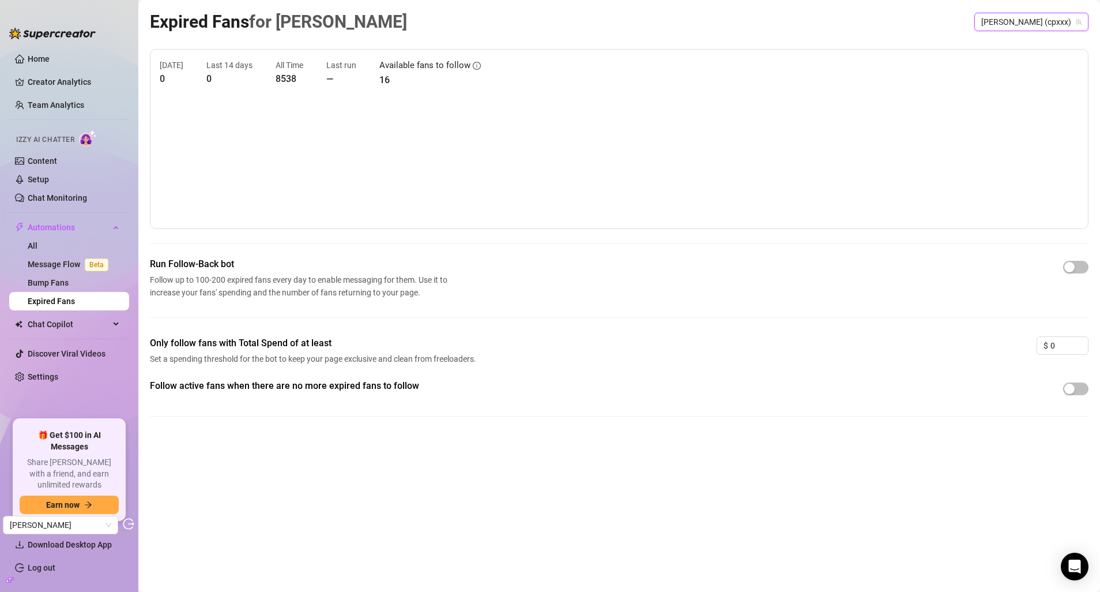
click at [1035, 27] on span "David (cpxxx)" at bounding box center [1031, 21] width 100 height 17
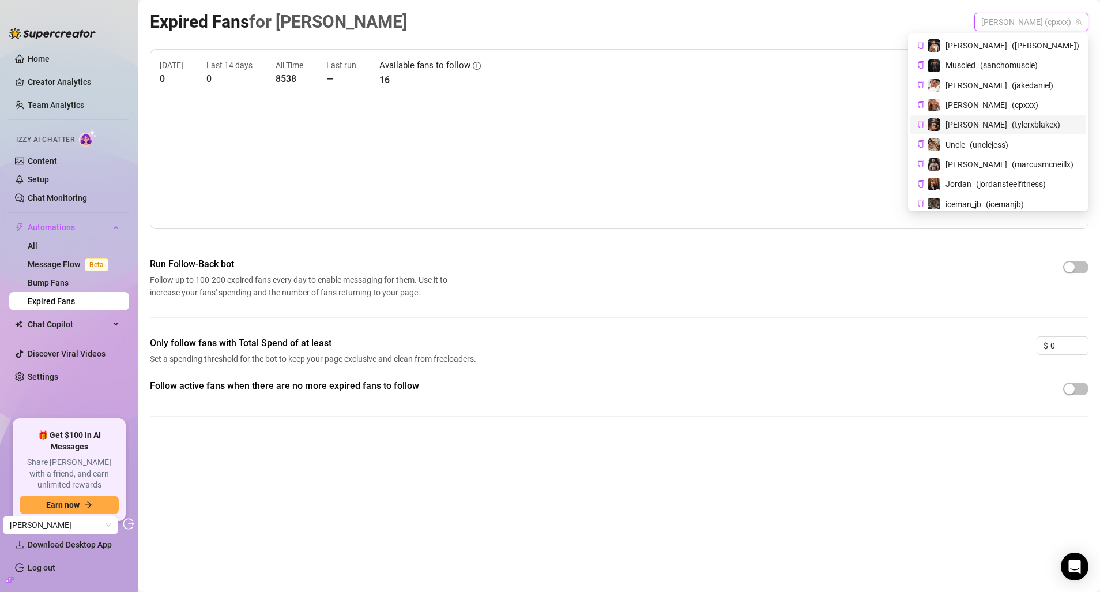
click at [1031, 121] on span "( tylerxblakex )" at bounding box center [1036, 124] width 48 height 13
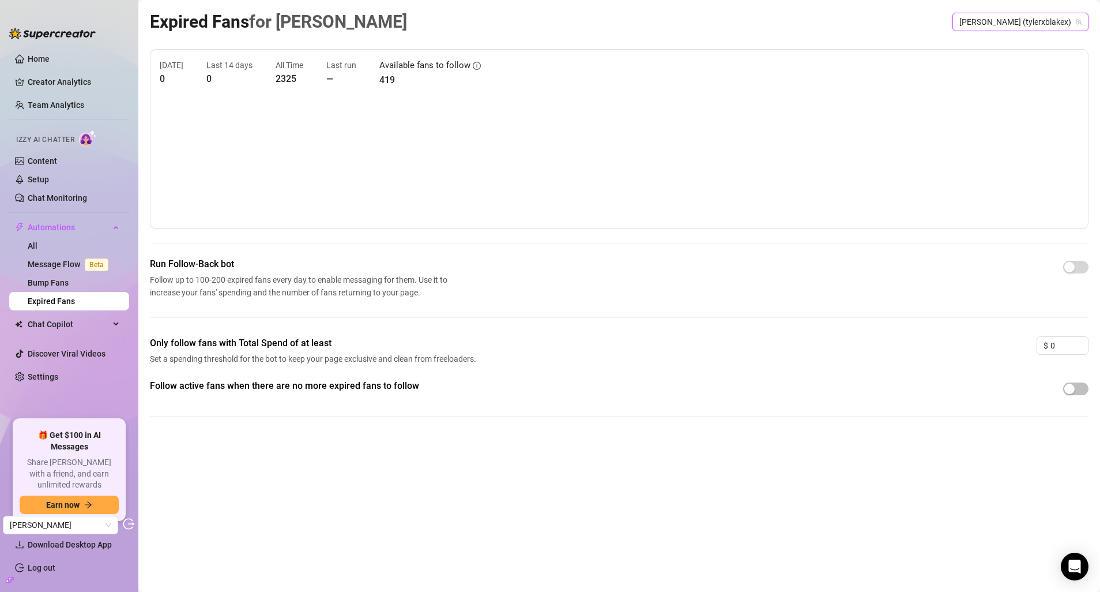
click at [1036, 27] on span "Tyler (tylerxblakex)" at bounding box center [1020, 21] width 122 height 17
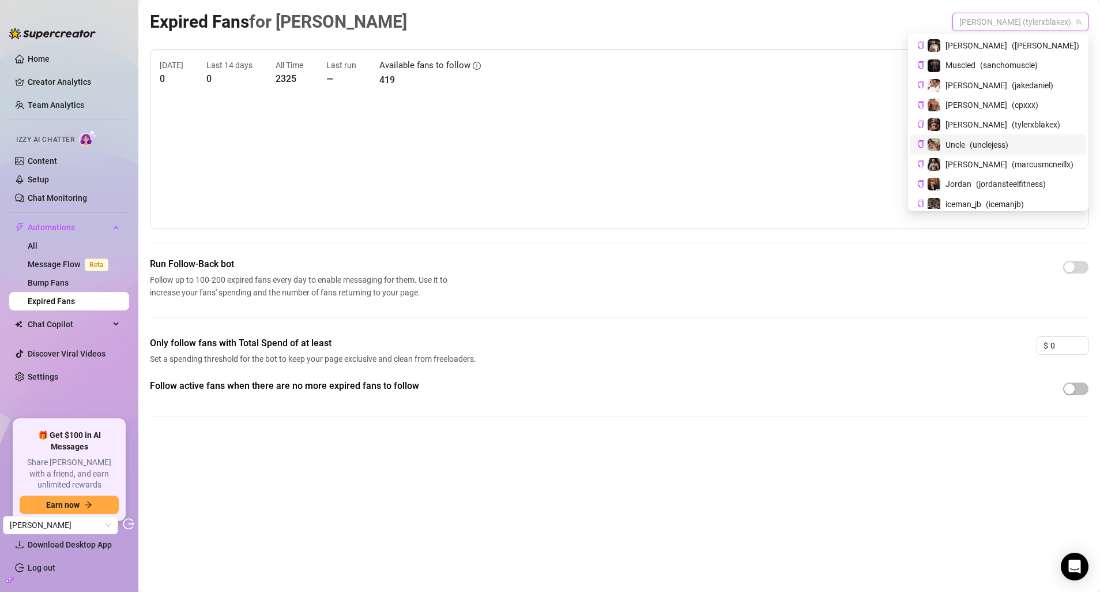
click at [1029, 137] on div "Uncle ( unclejess )" at bounding box center [998, 144] width 176 height 20
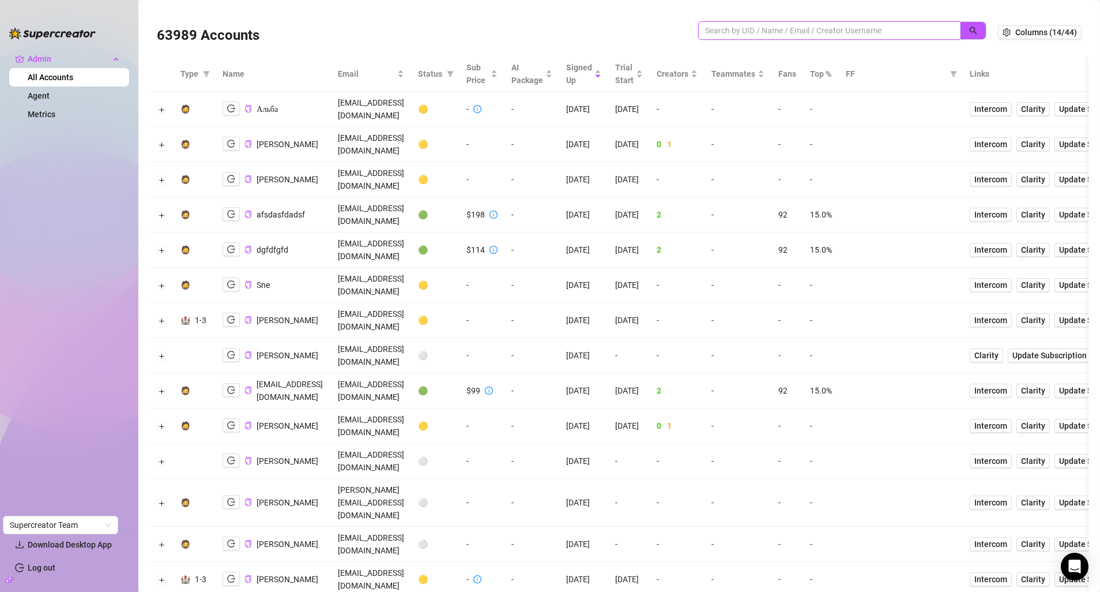
click at [844, 27] on input "search" at bounding box center [824, 30] width 239 height 13
paste input "jakeken21@gmail.com"
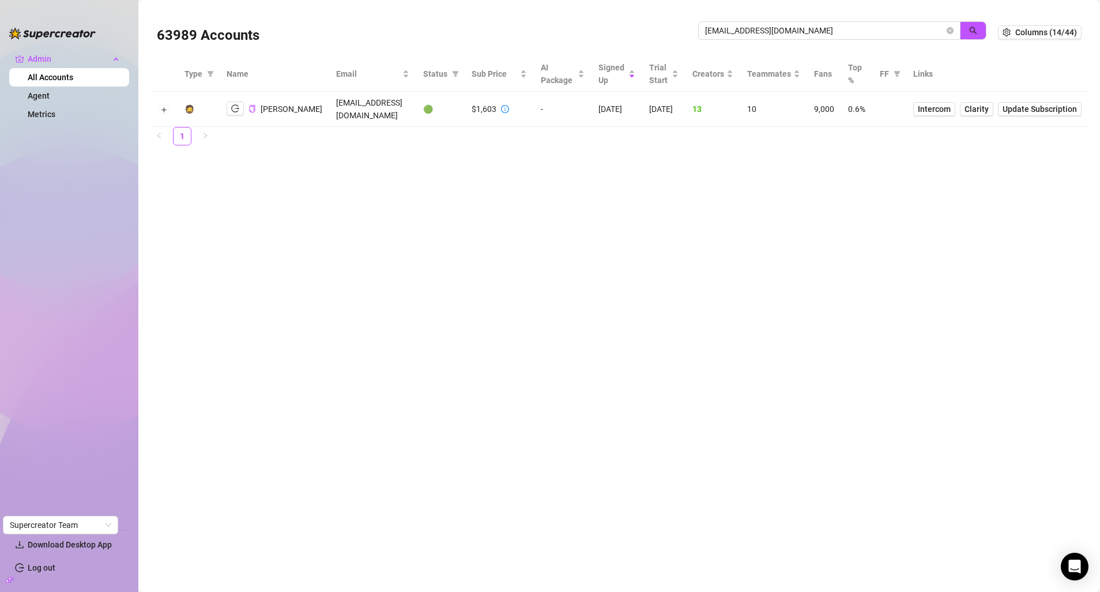
click at [165, 110] on td at bounding box center [164, 109] width 28 height 35
click at [164, 105] on button "Expand row" at bounding box center [163, 109] width 9 height 9
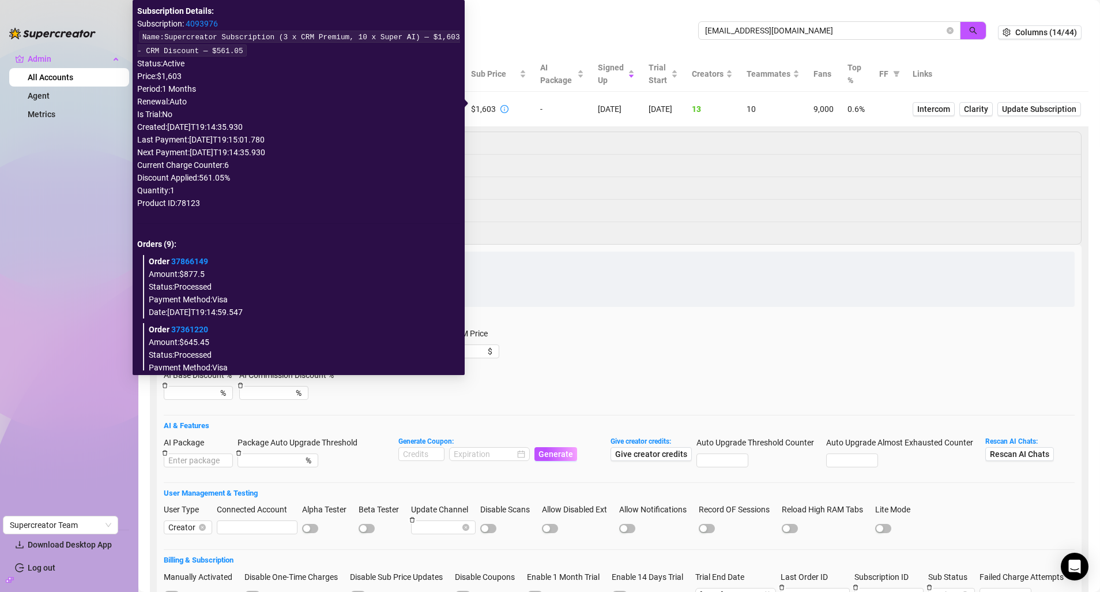
click at [500, 105] on icon "info-circle" at bounding box center [504, 109] width 8 height 8
click at [202, 26] on link "4093976" at bounding box center [202, 23] width 32 height 9
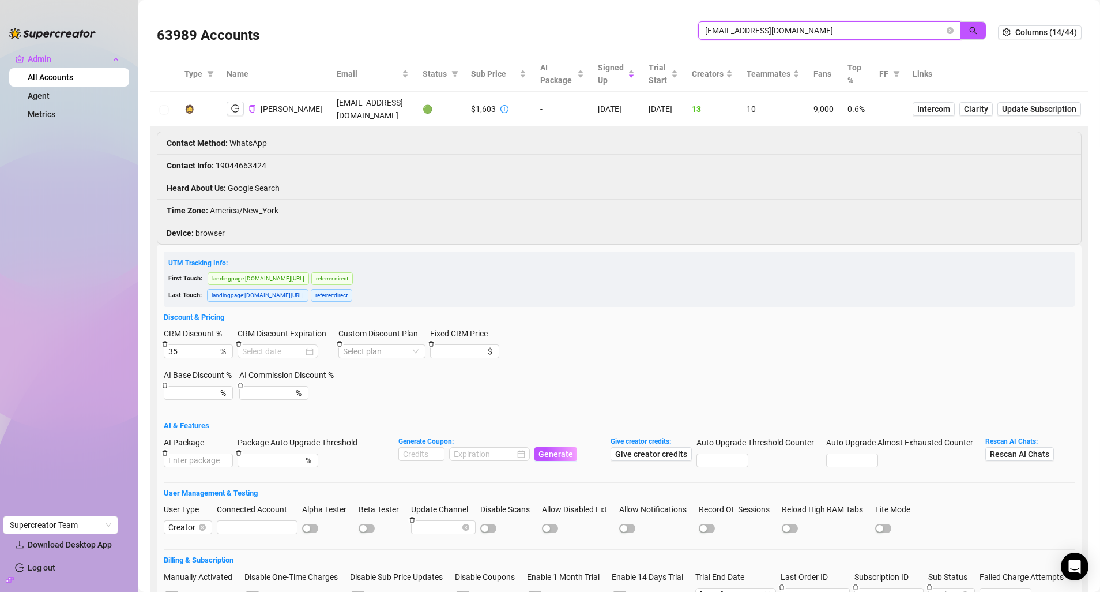
click at [736, 35] on input "jakeken21@gmail.com" at bounding box center [824, 30] width 239 height 13
paste input "vanessa@manholding.de"
type input "vanessa@manholding.de"
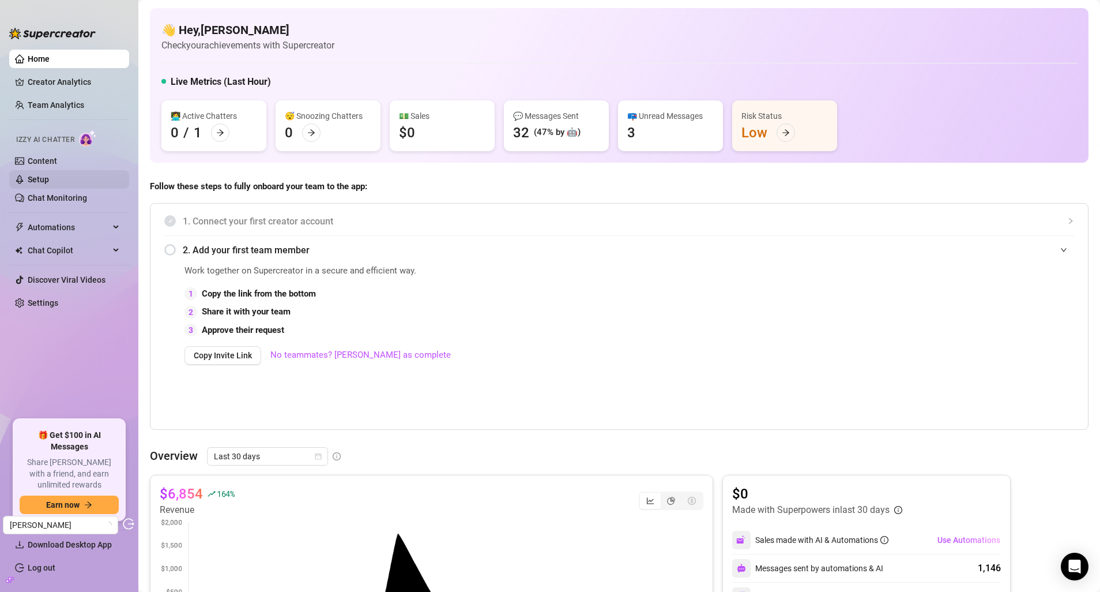
click at [47, 175] on link "Setup" at bounding box center [38, 179] width 21 height 9
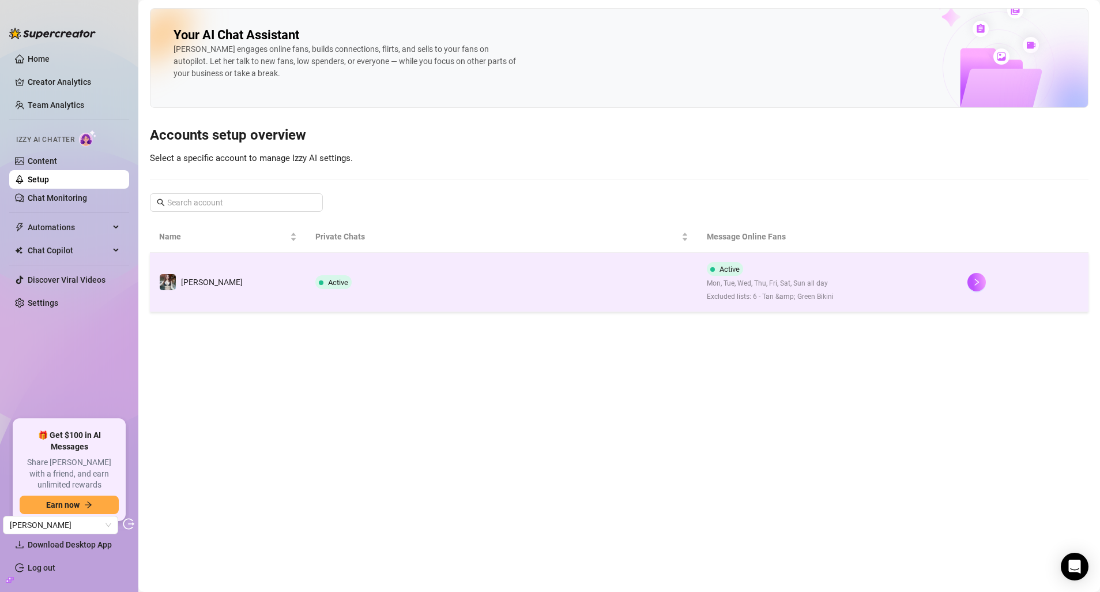
click at [231, 278] on td "Amy" at bounding box center [228, 282] width 156 height 59
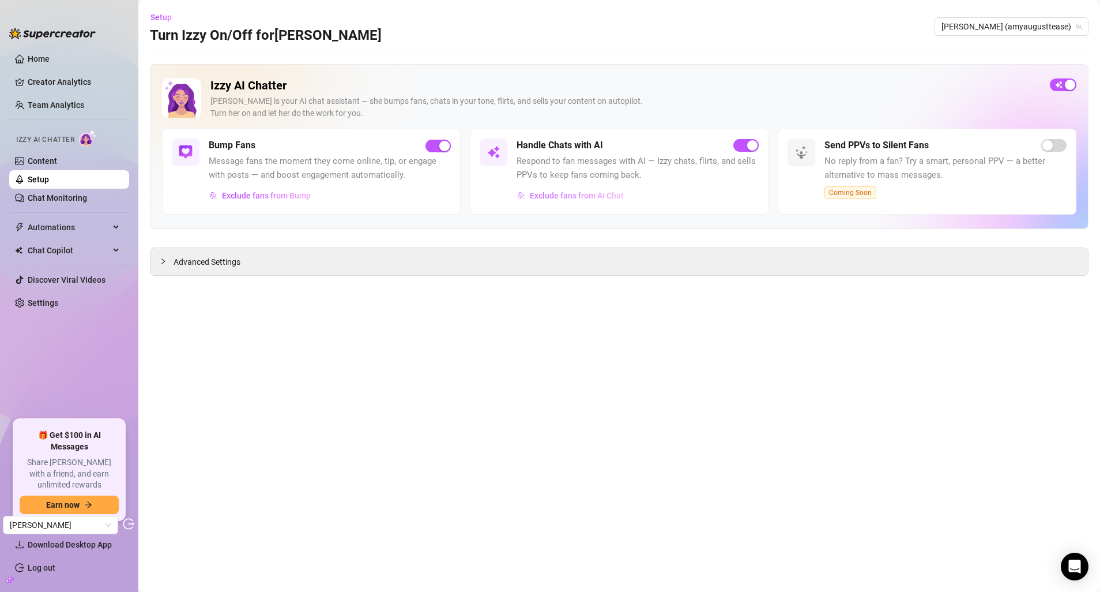
click at [604, 199] on span "Exclude fans from AI Chat" at bounding box center [577, 195] width 94 height 9
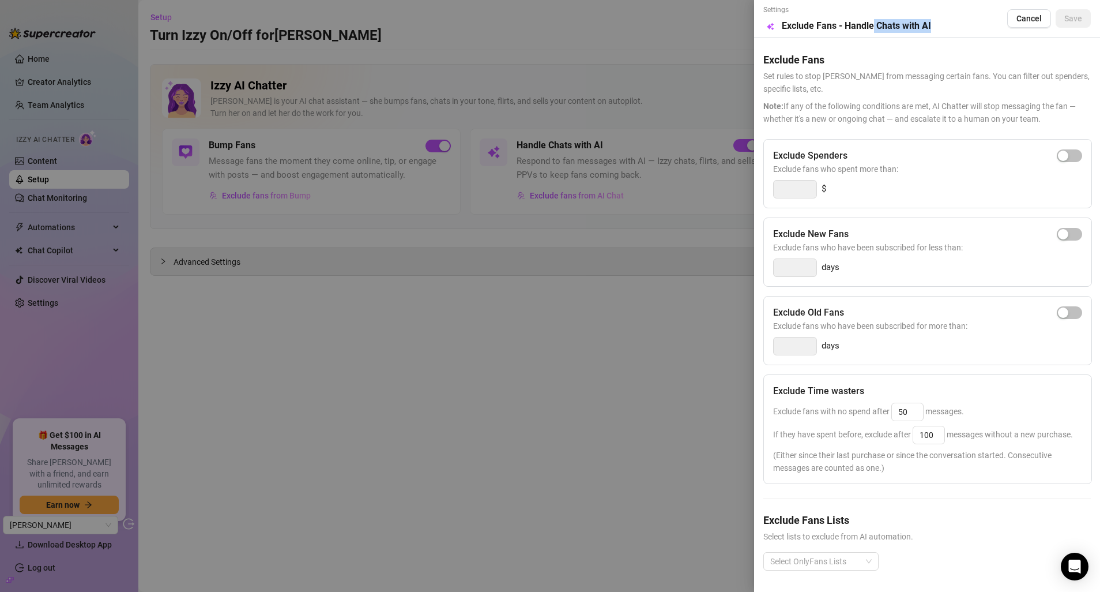
drag, startPoint x: 933, startPoint y: 28, endPoint x: 875, endPoint y: 22, distance: 58.5
click at [875, 22] on div "Settings Preview Exclude Fans - Handle Chats with AI Cancel Save" at bounding box center [926, 19] width 327 height 28
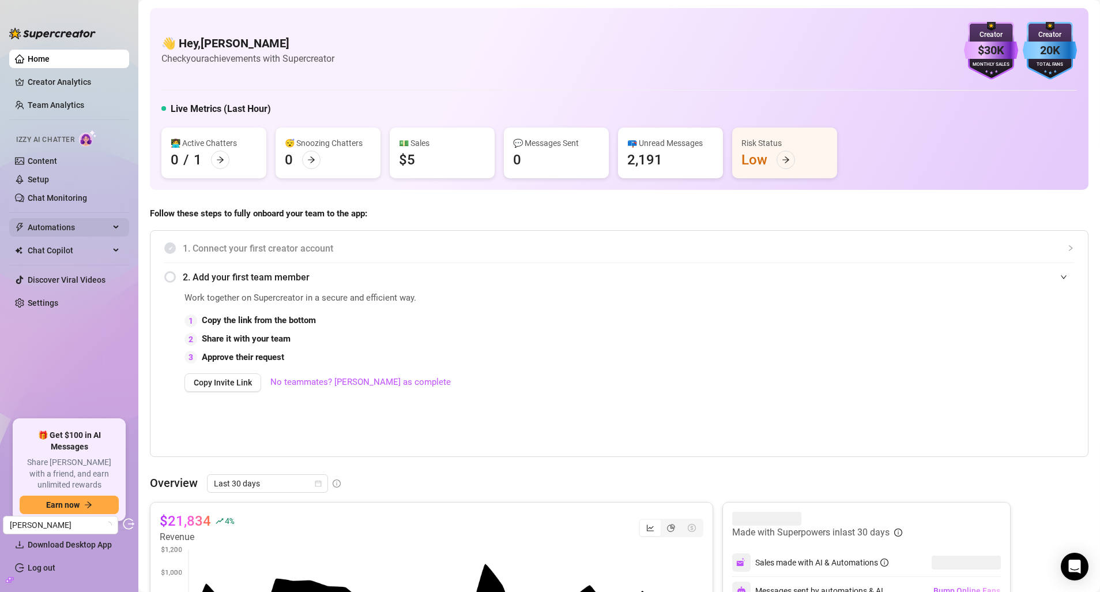
click at [71, 225] on span "Automations" at bounding box center [69, 227] width 82 height 18
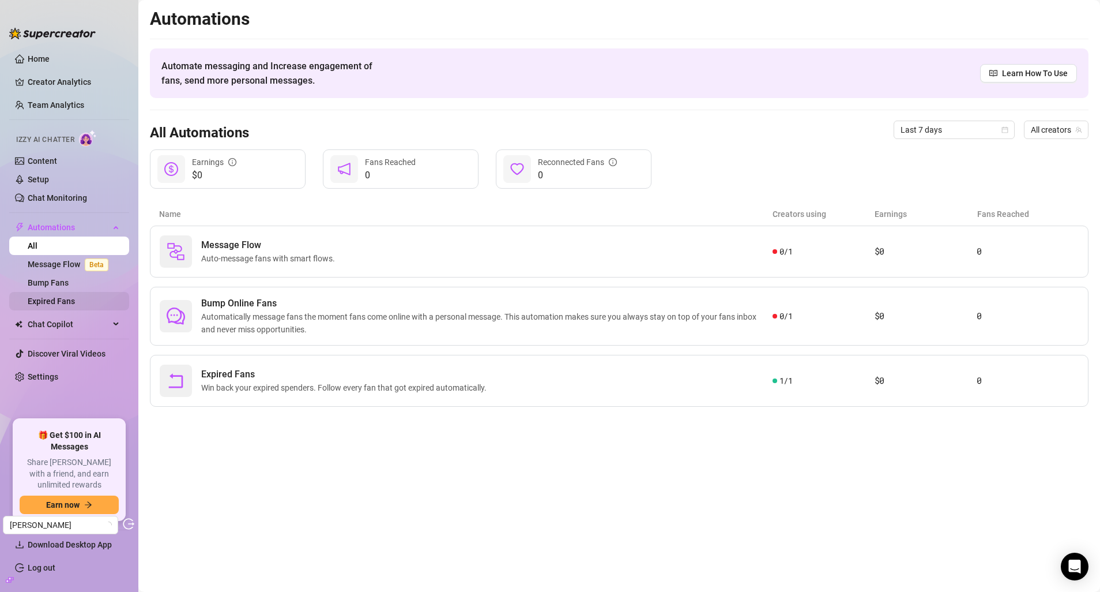
click at [55, 296] on link "Expired Fans" at bounding box center [51, 300] width 47 height 9
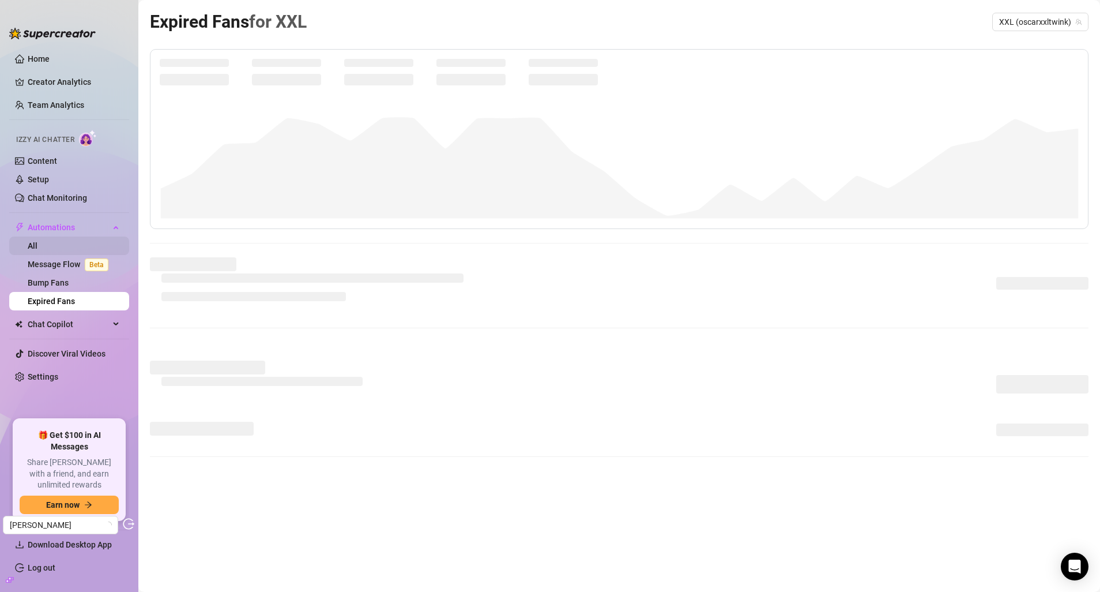
click at [37, 250] on link "All" at bounding box center [33, 245] width 10 height 9
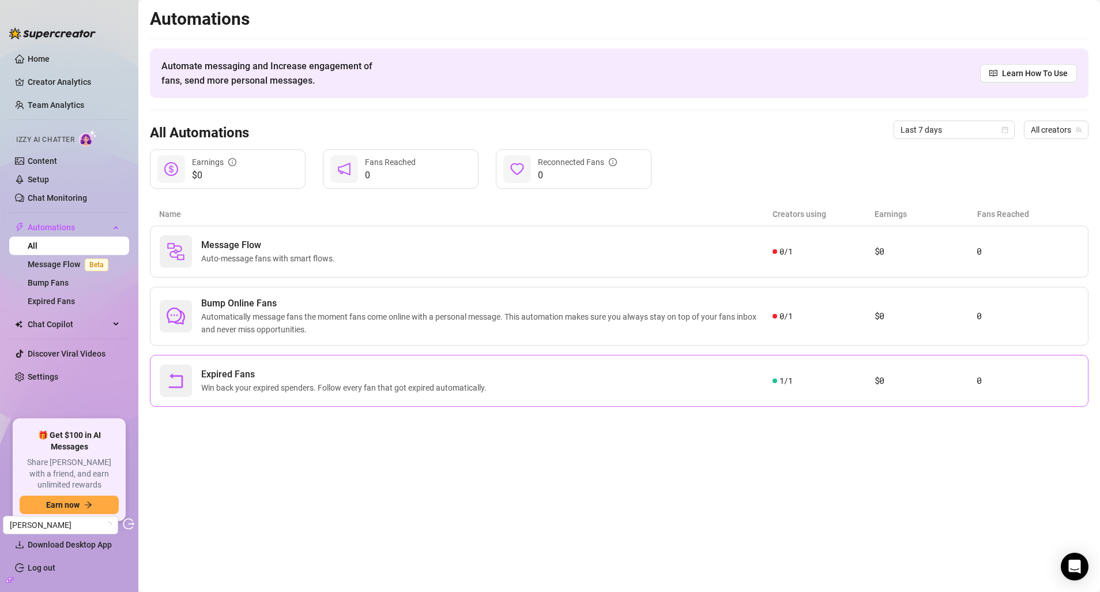
click at [357, 391] on span "Win back your expired spenders. Follow every fan that got expired automatically." at bounding box center [346, 387] width 290 height 13
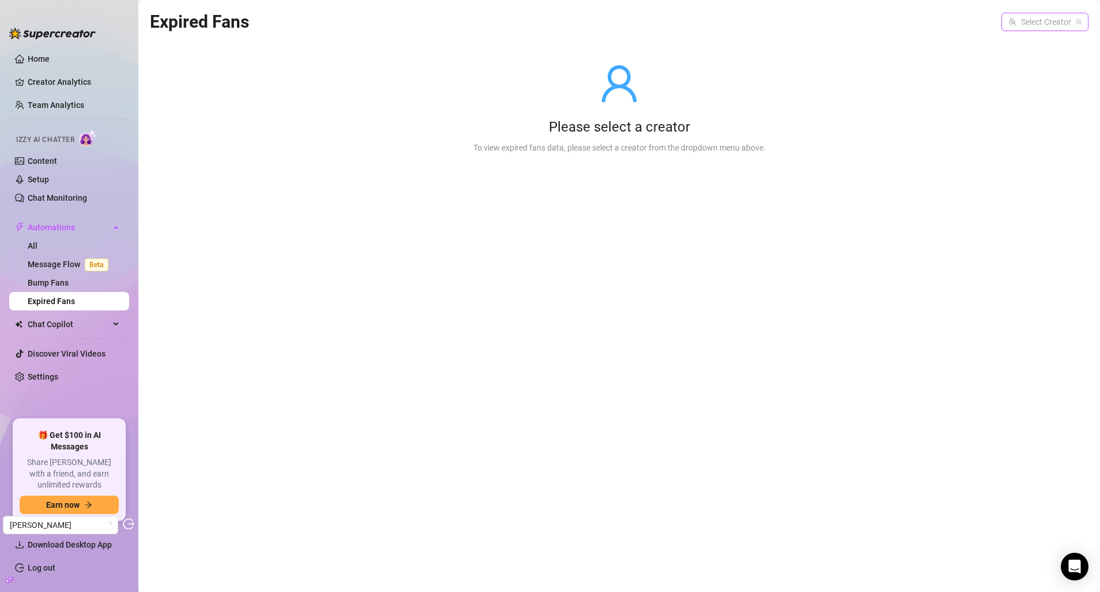
click at [1026, 27] on input "search" at bounding box center [1039, 21] width 63 height 17
click at [1028, 53] on div "XXL ( oscarxxltwink )" at bounding box center [1027, 46] width 117 height 20
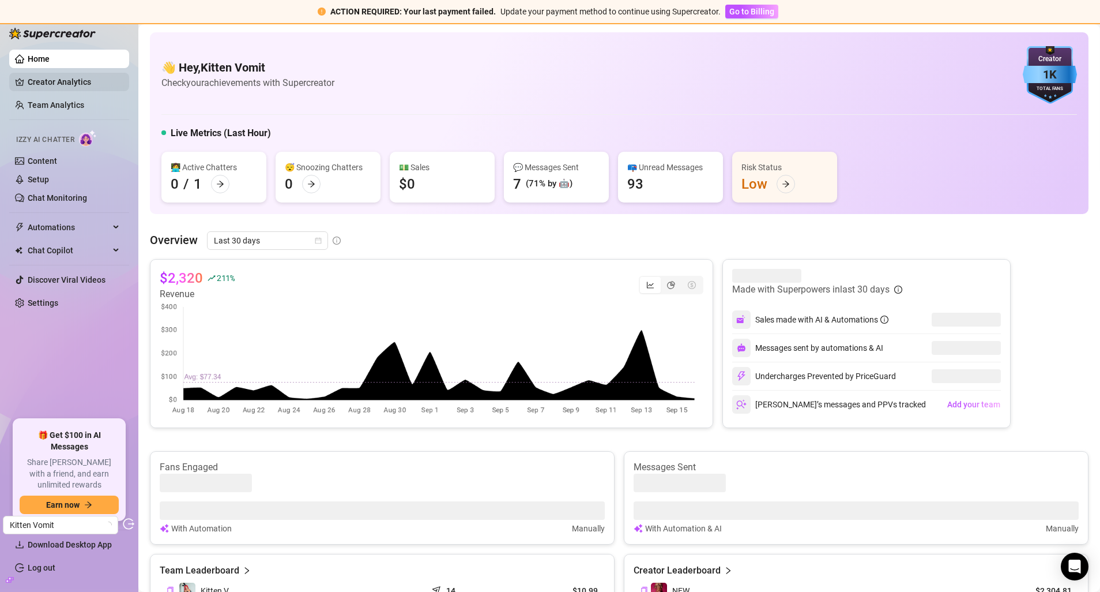
click at [78, 78] on link "Creator Analytics" at bounding box center [74, 82] width 92 height 18
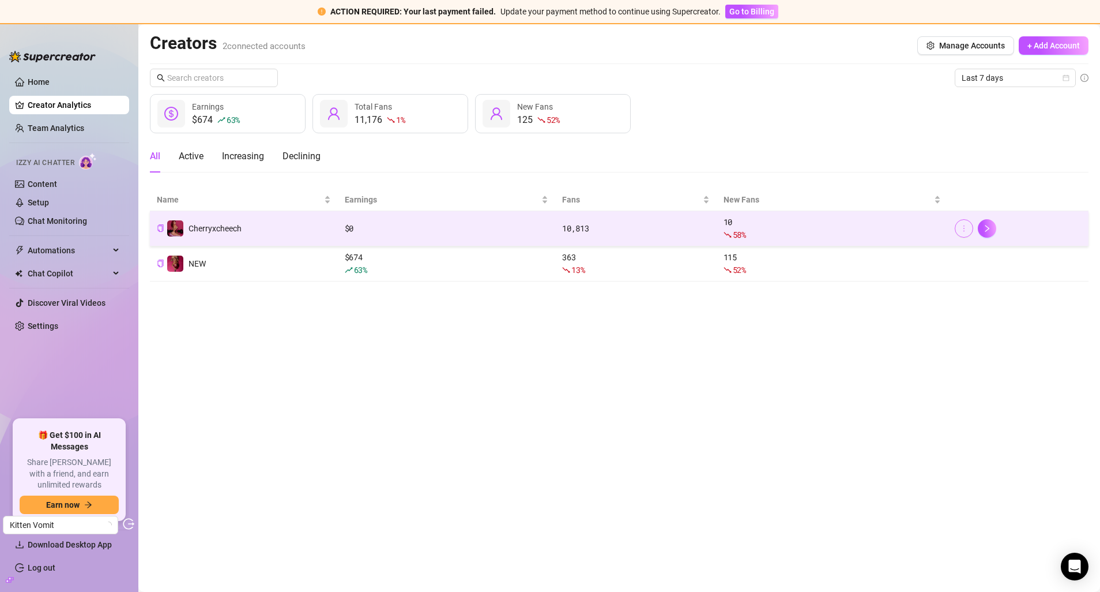
click at [958, 227] on button "button" at bounding box center [964, 228] width 18 height 18
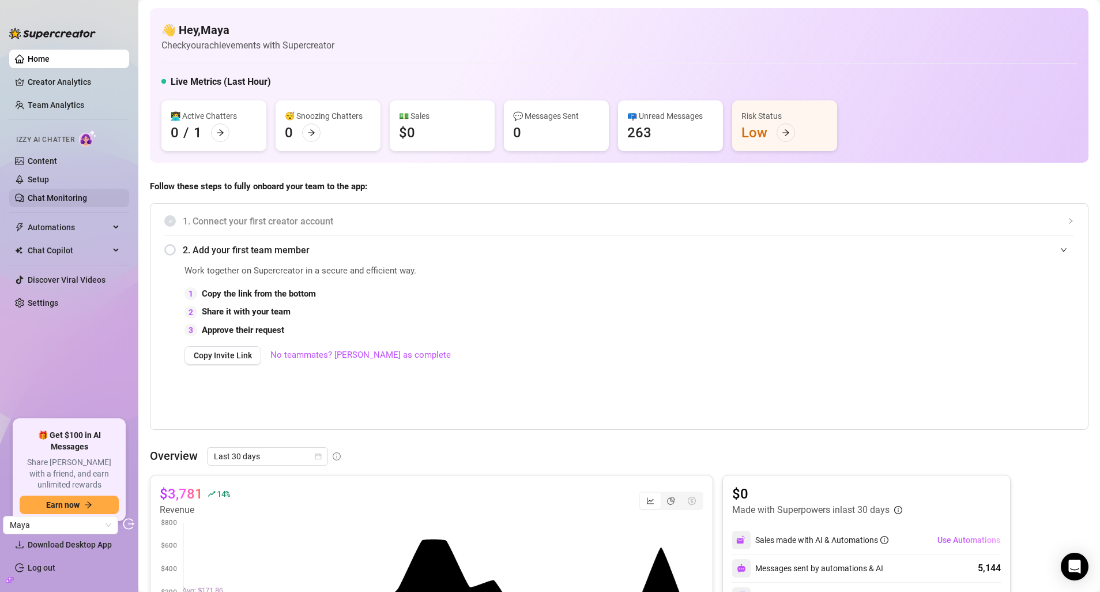
click at [55, 201] on link "Chat Monitoring" at bounding box center [57, 197] width 59 height 9
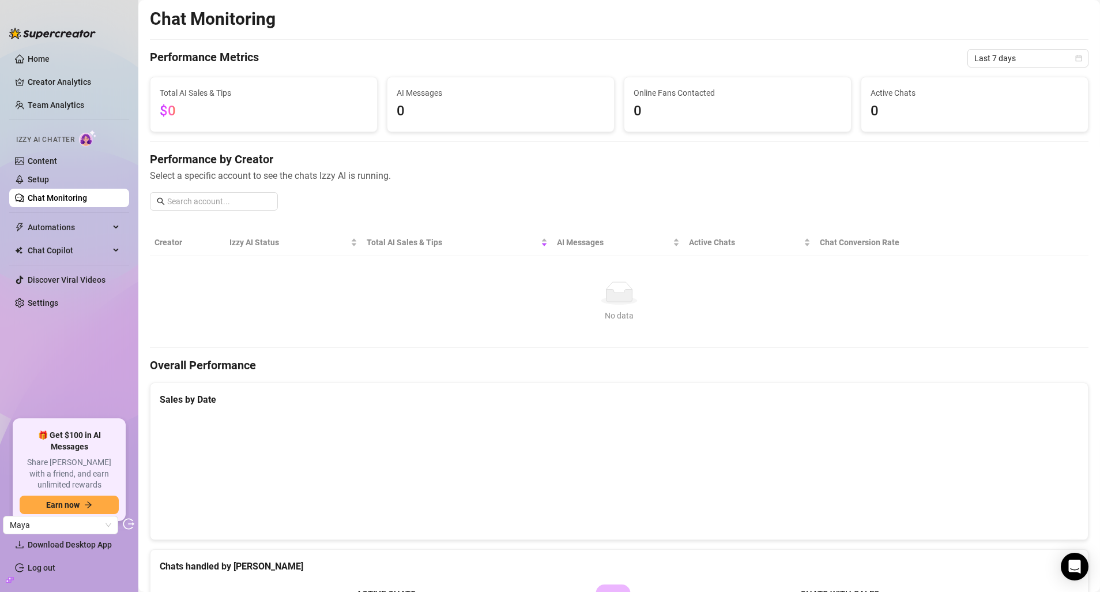
click at [969, 67] on div "Chat Monitoring Performance Metrics Last 7 days Total AI Sales & Tips $0 AI Mes…" at bounding box center [619, 421] width 939 height 827
click at [974, 62] on span "Last 7 days" at bounding box center [1027, 58] width 107 height 17
click at [31, 175] on link "Setup" at bounding box center [38, 179] width 21 height 9
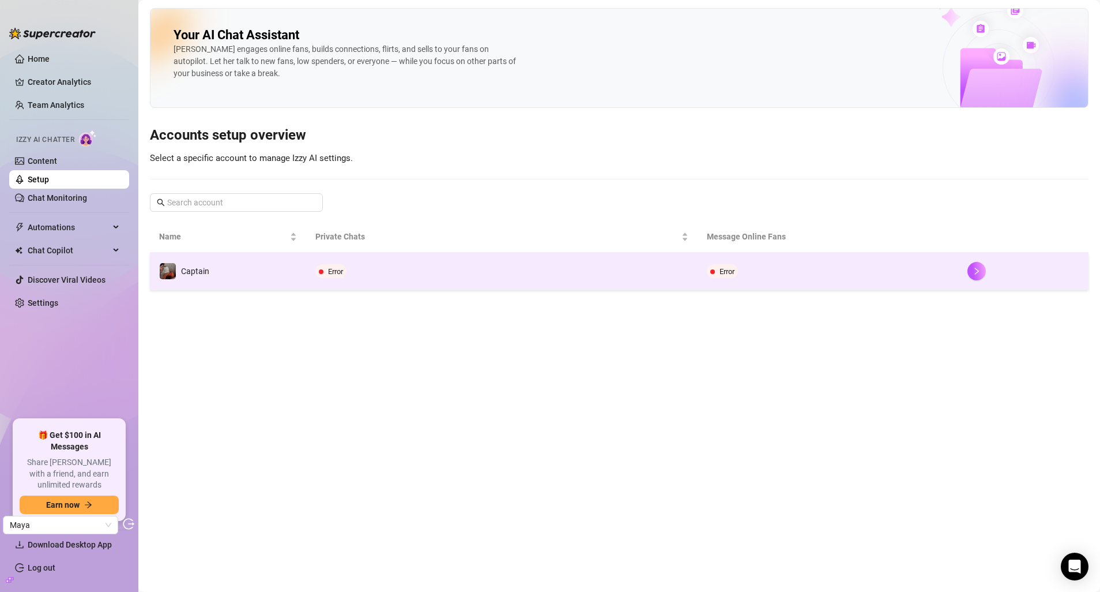
click at [229, 280] on td "Captain" at bounding box center [228, 271] width 156 height 37
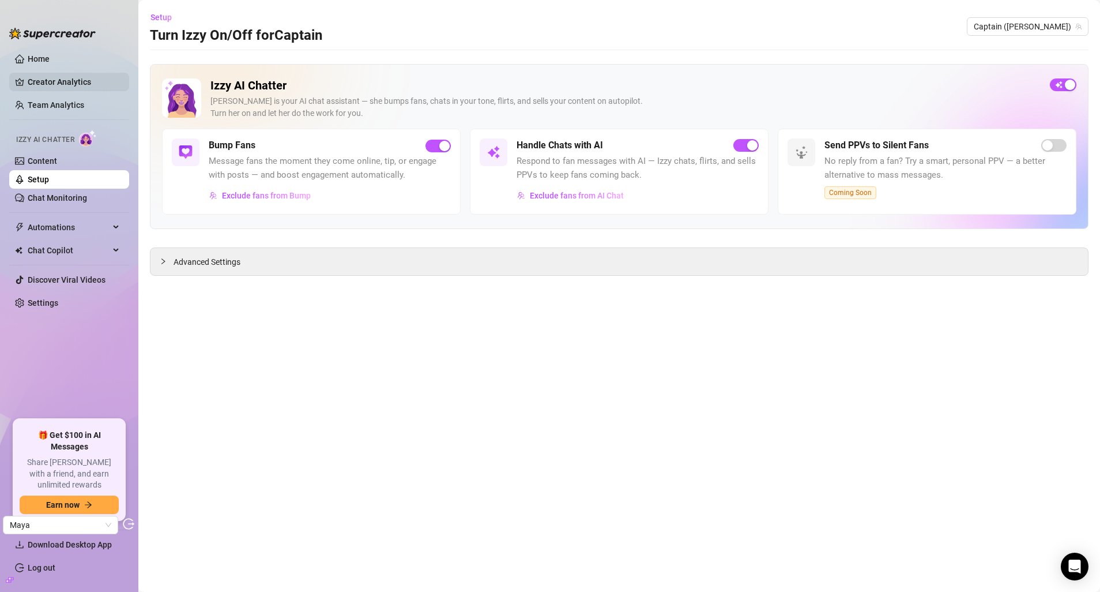
click at [44, 82] on link "Creator Analytics" at bounding box center [74, 82] width 92 height 18
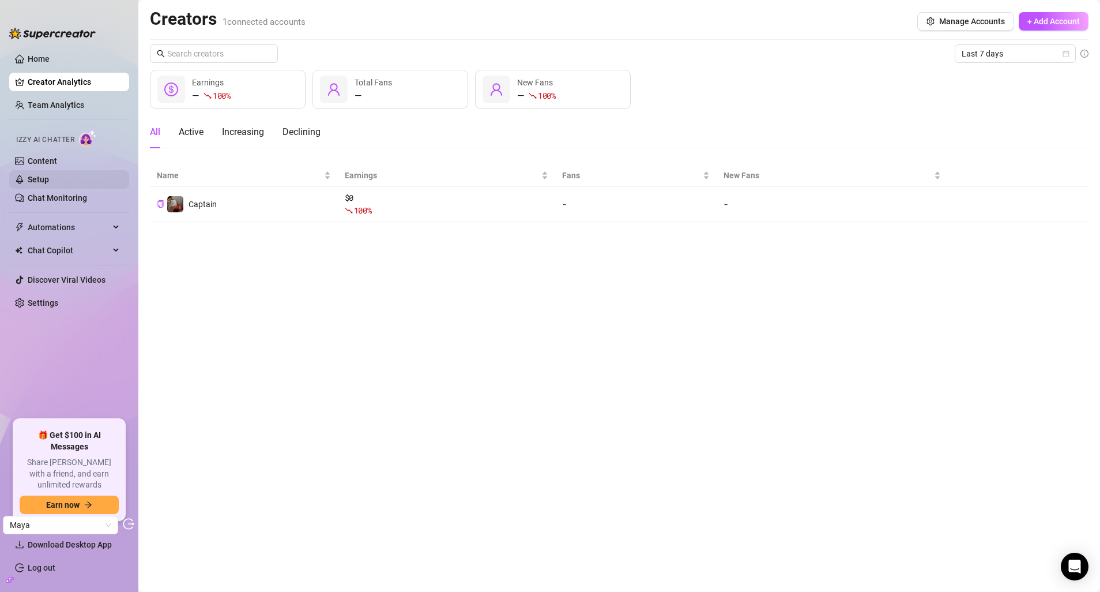
click at [49, 184] on link "Setup" at bounding box center [38, 179] width 21 height 9
